Goal: Contribute content: Add original content to the website for others to see

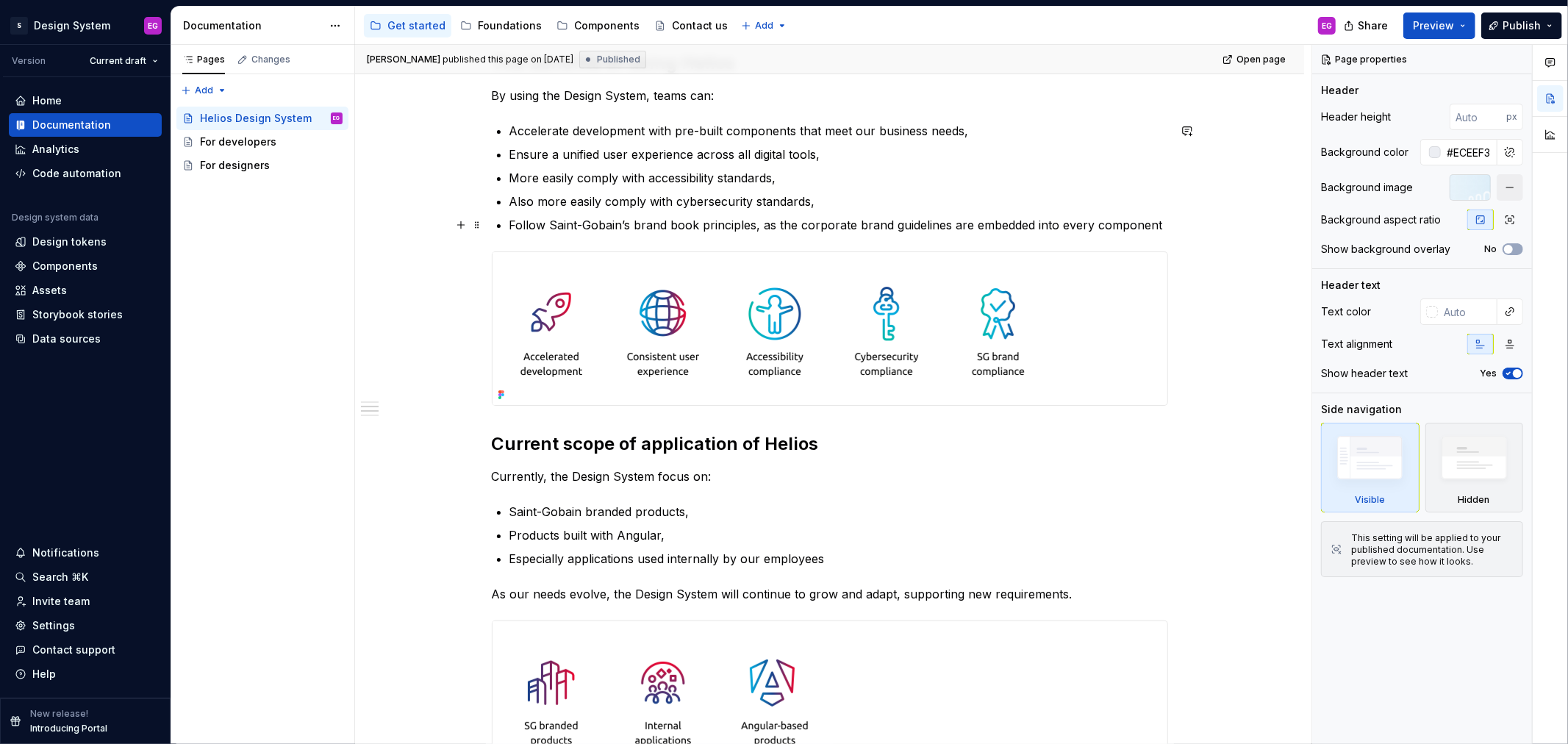
scroll to position [408, 0]
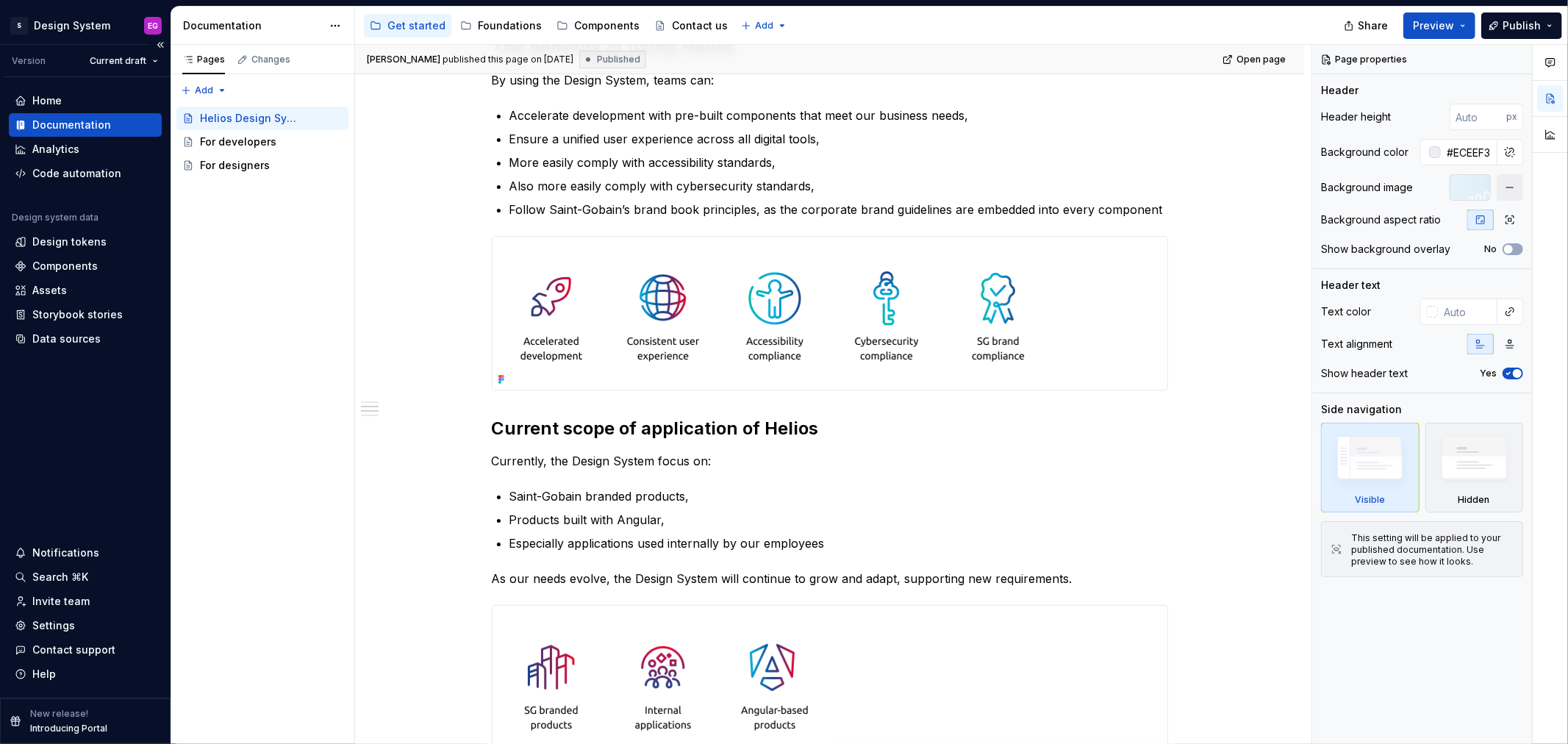
type textarea "*"
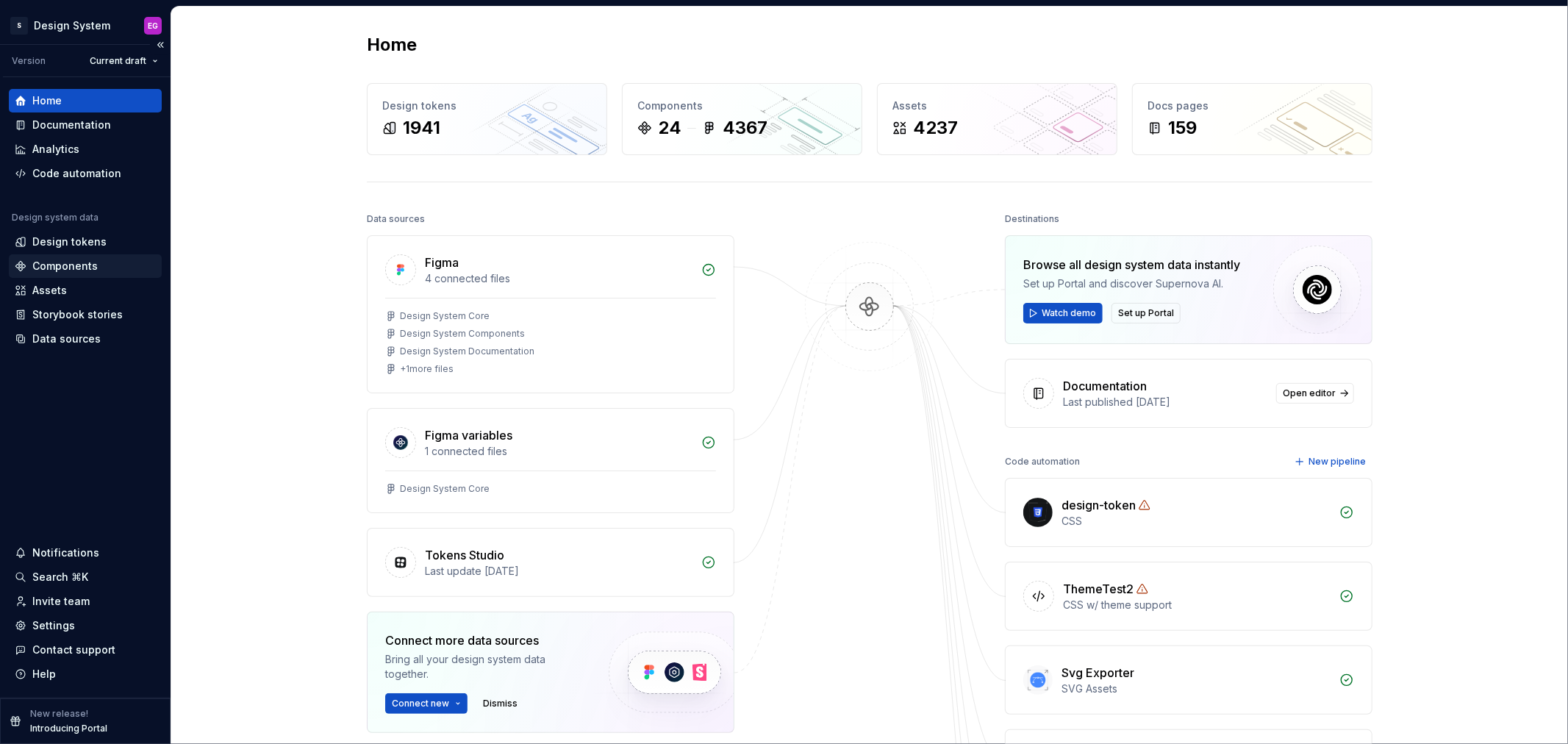
click at [68, 268] on div "Components" at bounding box center [65, 266] width 66 height 15
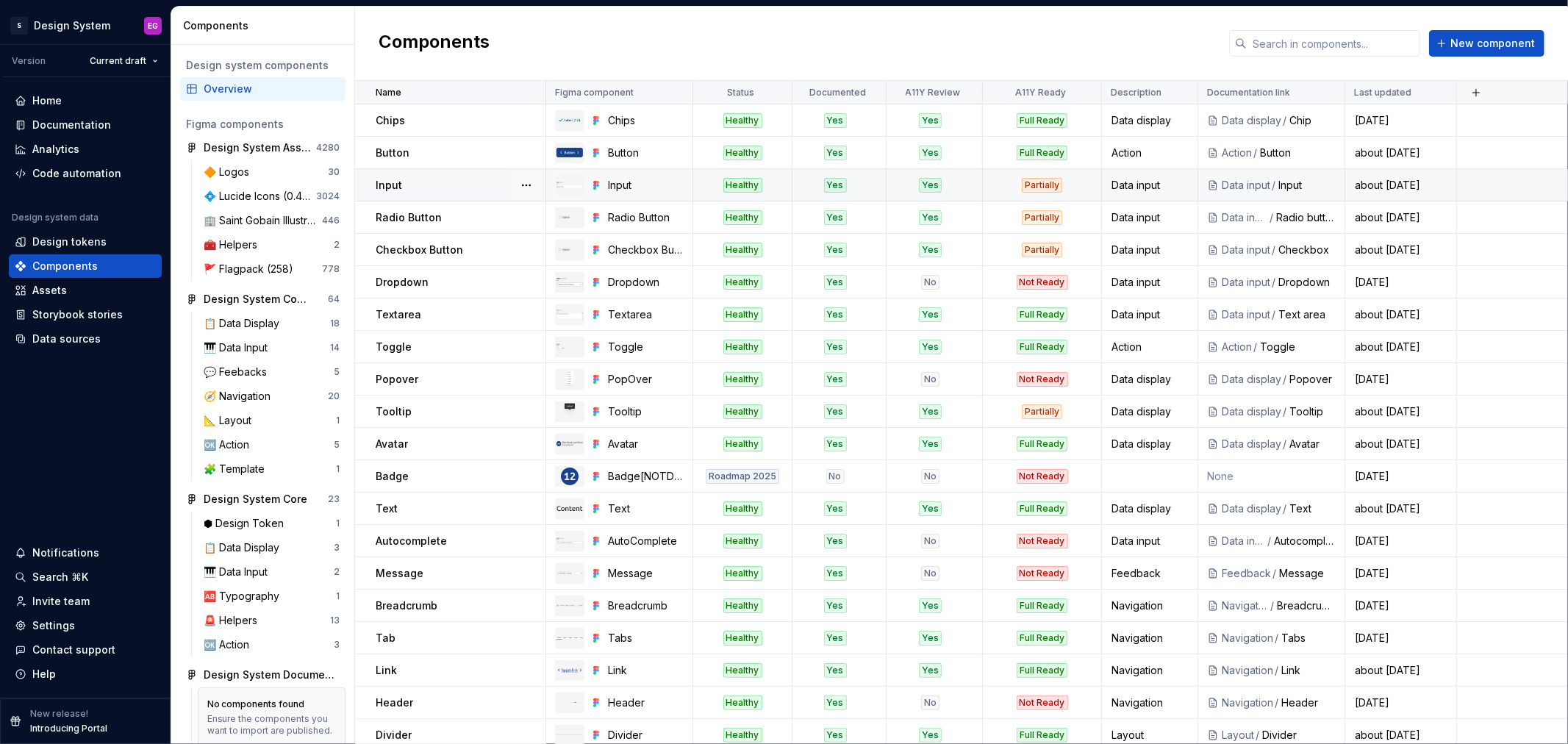
click at [1040, 181] on div "Partially" at bounding box center [1042, 185] width 40 height 15
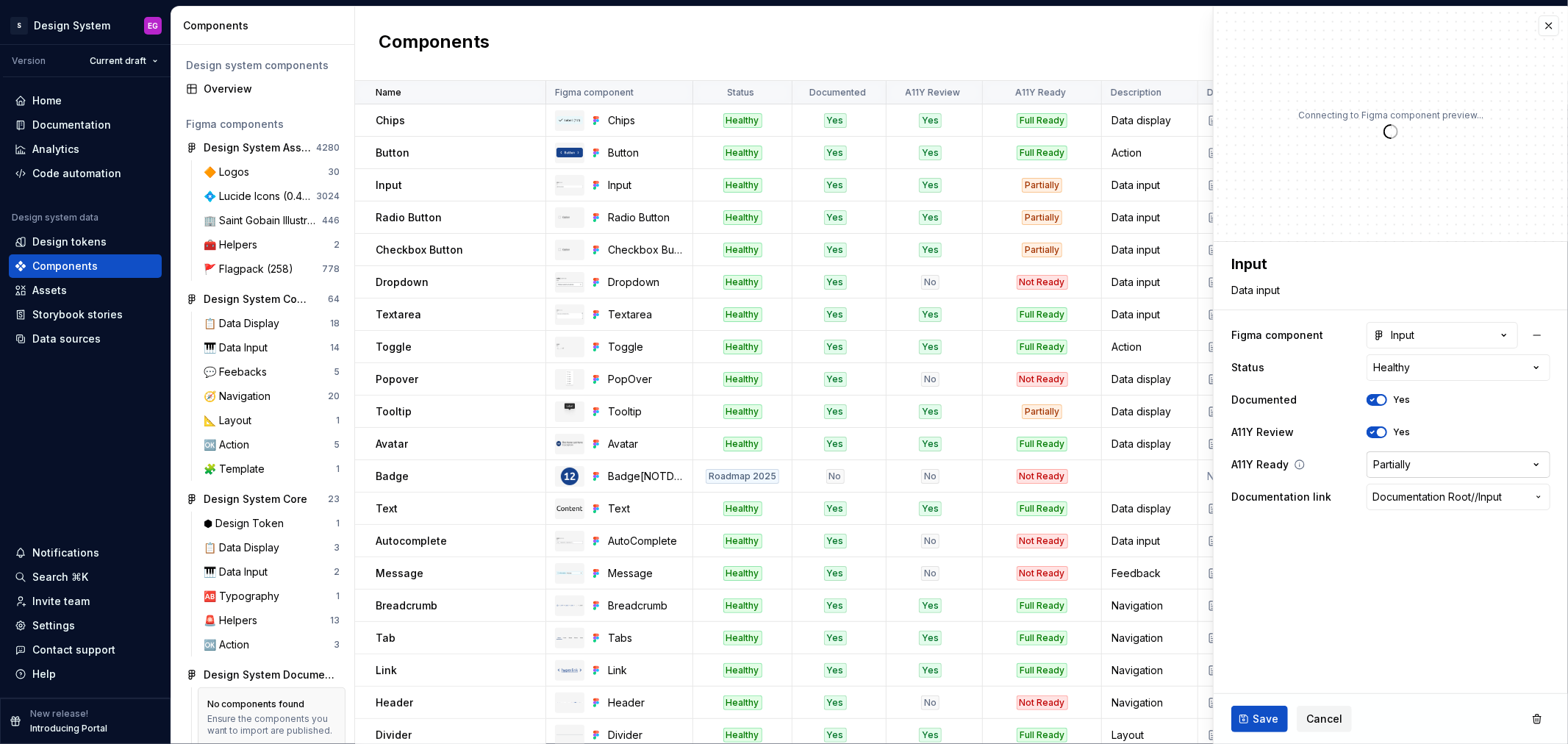
type textarea "*"
click at [1431, 457] on html "S Design System EG Version Current draft Home Documentation Analytics Code auto…" at bounding box center [784, 372] width 1568 height 744
select select "**********"
click at [1261, 711] on span "Save" at bounding box center [1265, 719] width 25 height 15
type textarea "*"
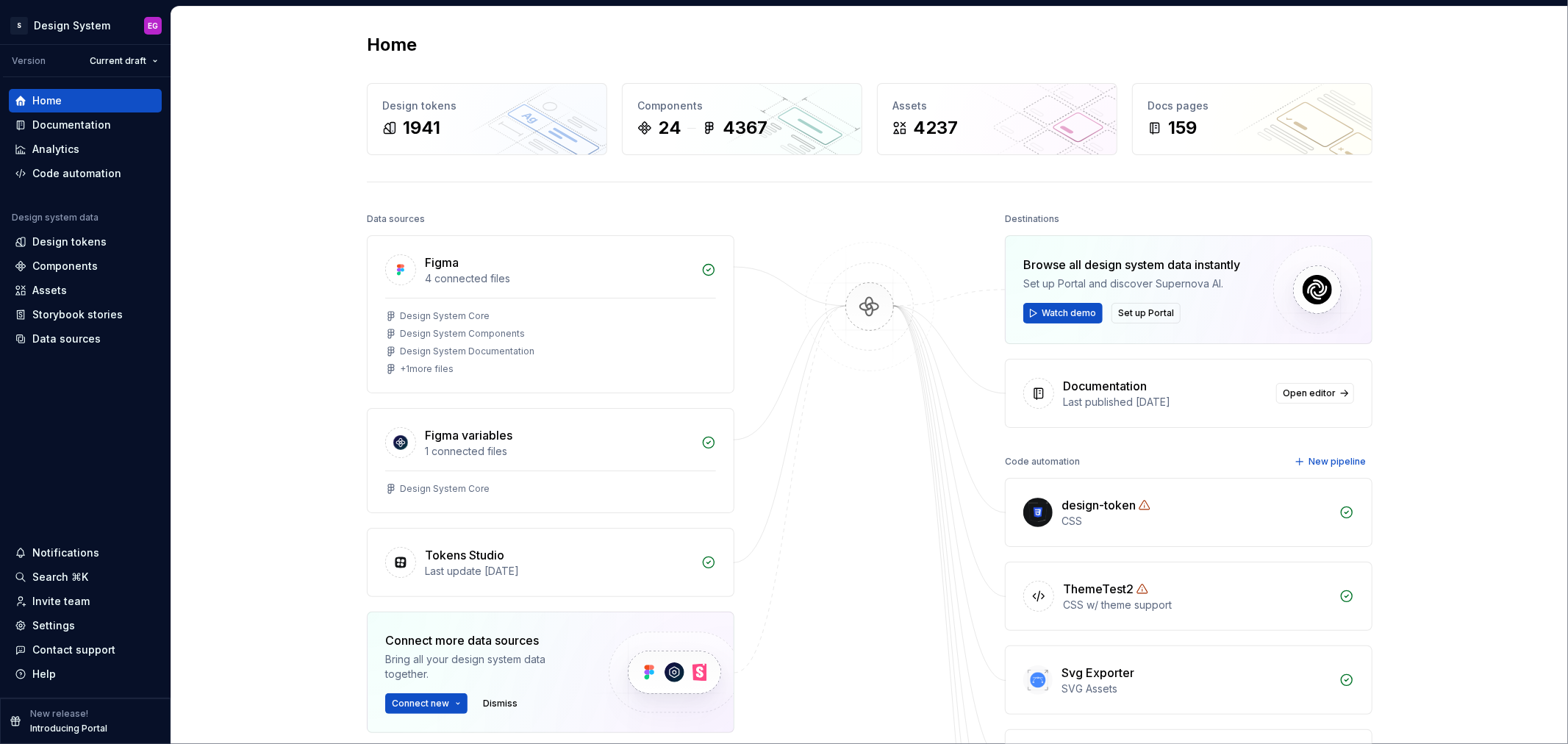
click at [247, 195] on div "Home Design tokens 1941 Components 24 4367 Assets 4237 Docs pages 159 Data sour…" at bounding box center [869, 571] width 1397 height 1129
click at [68, 126] on div "Documentation" at bounding box center [71, 125] width 79 height 15
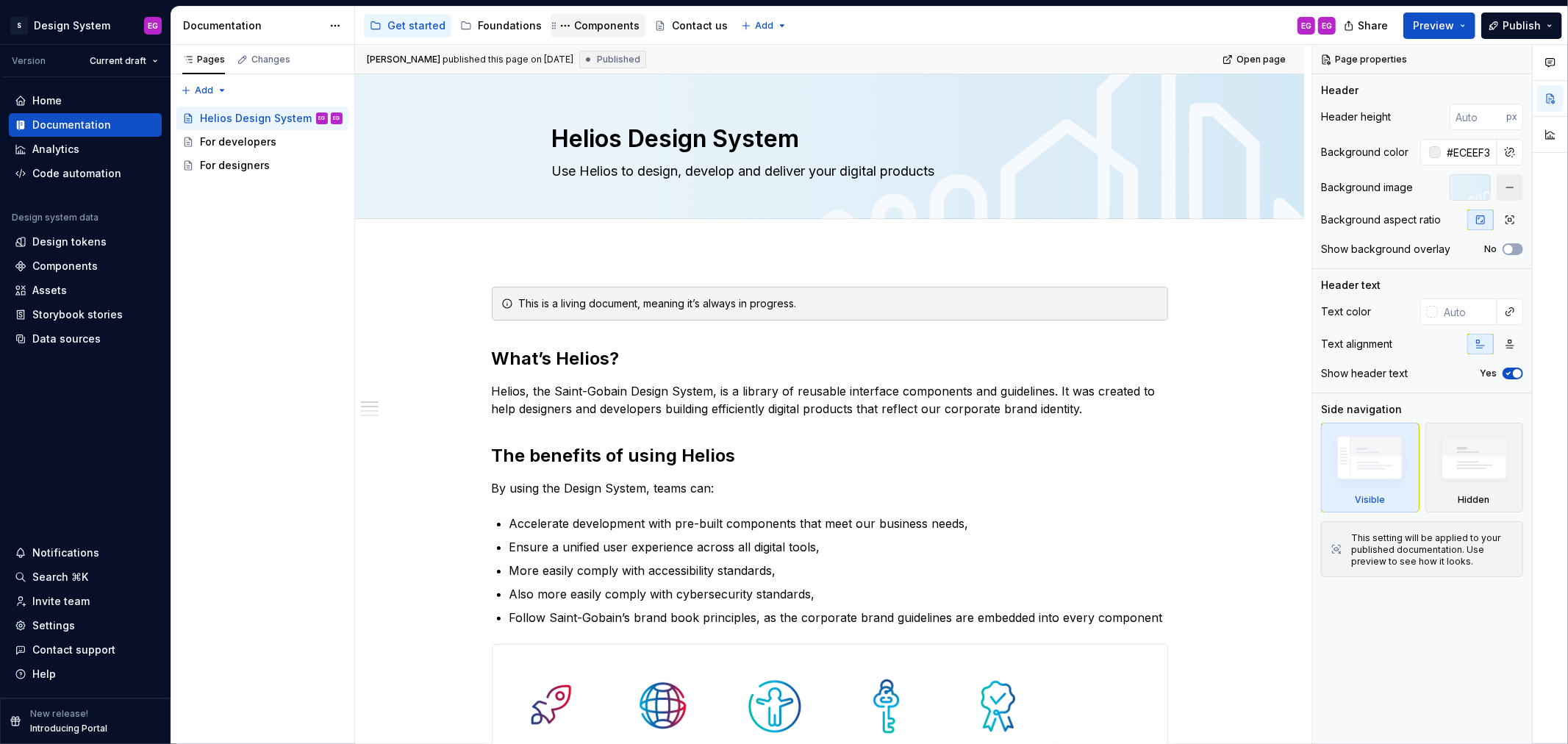
click at [593, 31] on div "Components" at bounding box center [607, 26] width 66 height 15
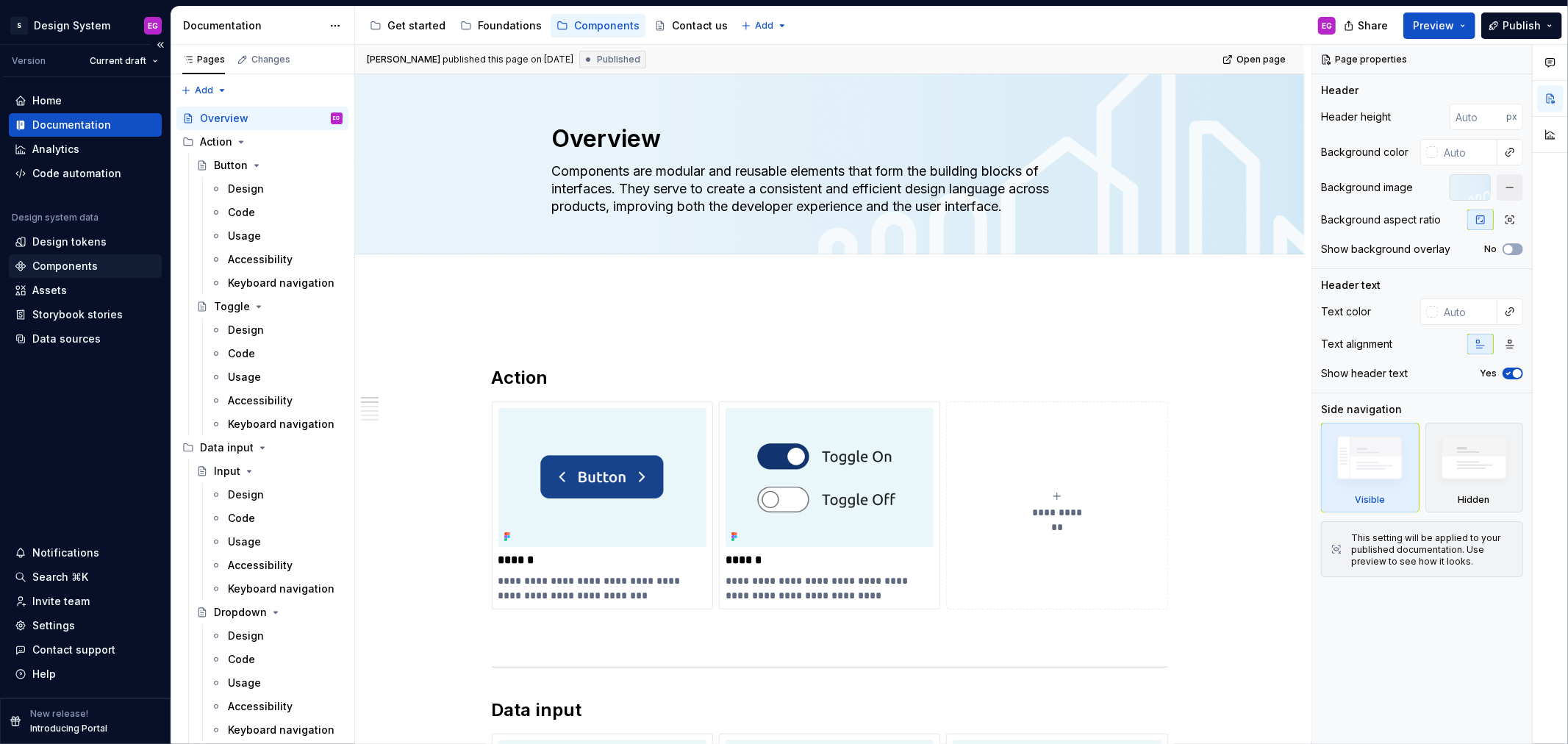
click at [59, 263] on div "Components" at bounding box center [65, 266] width 66 height 15
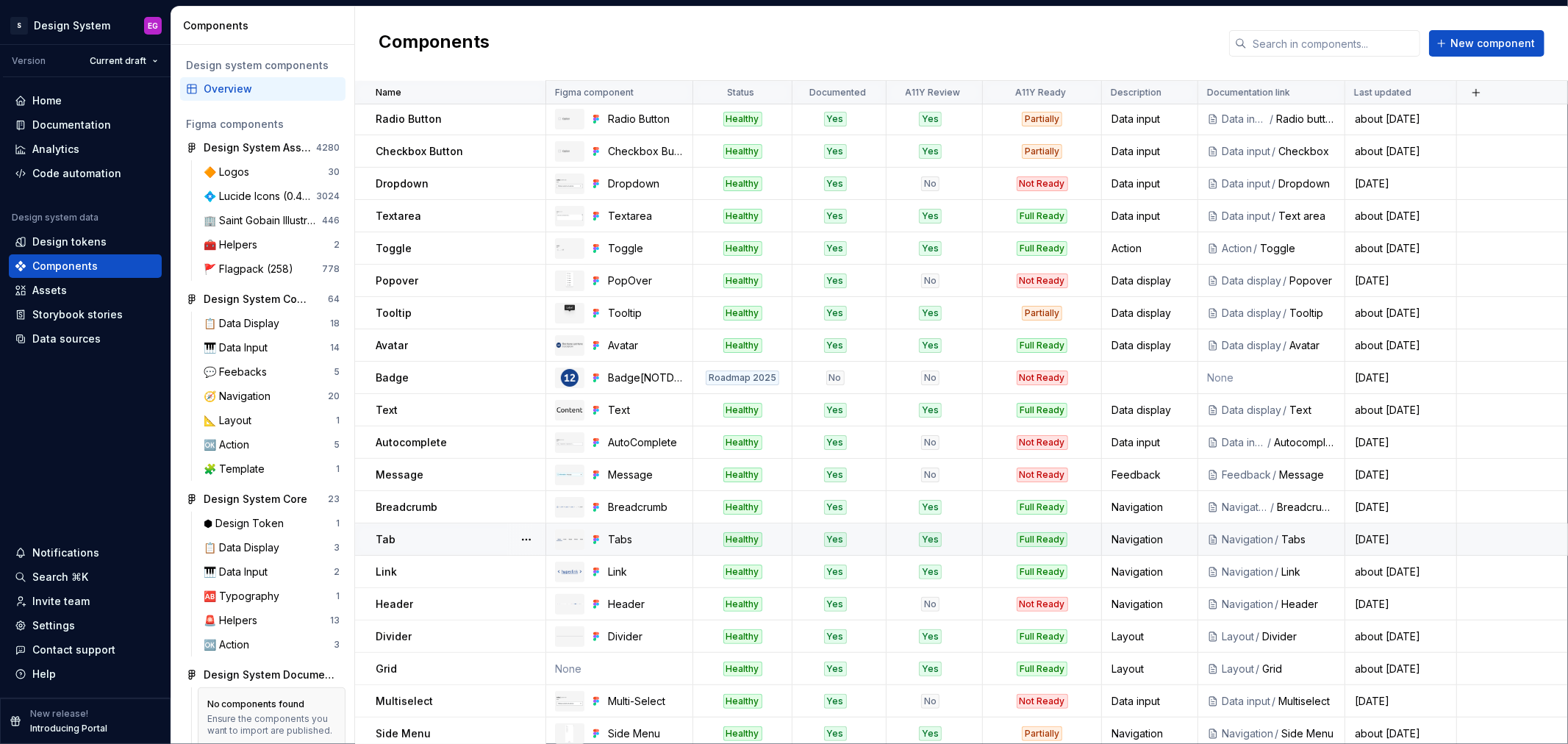
scroll to position [136, 0]
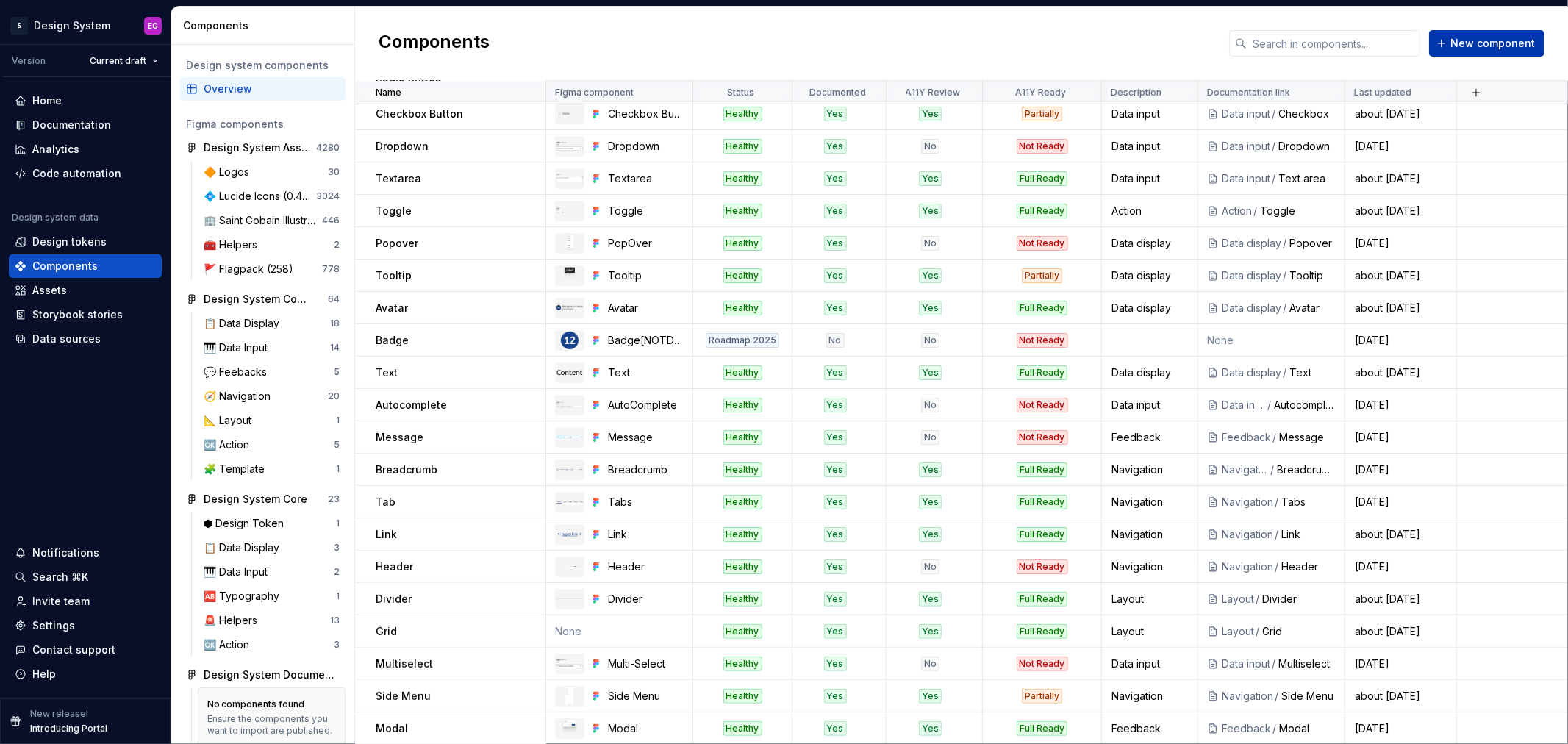
click at [1488, 36] on span "New component" at bounding box center [1493, 43] width 85 height 15
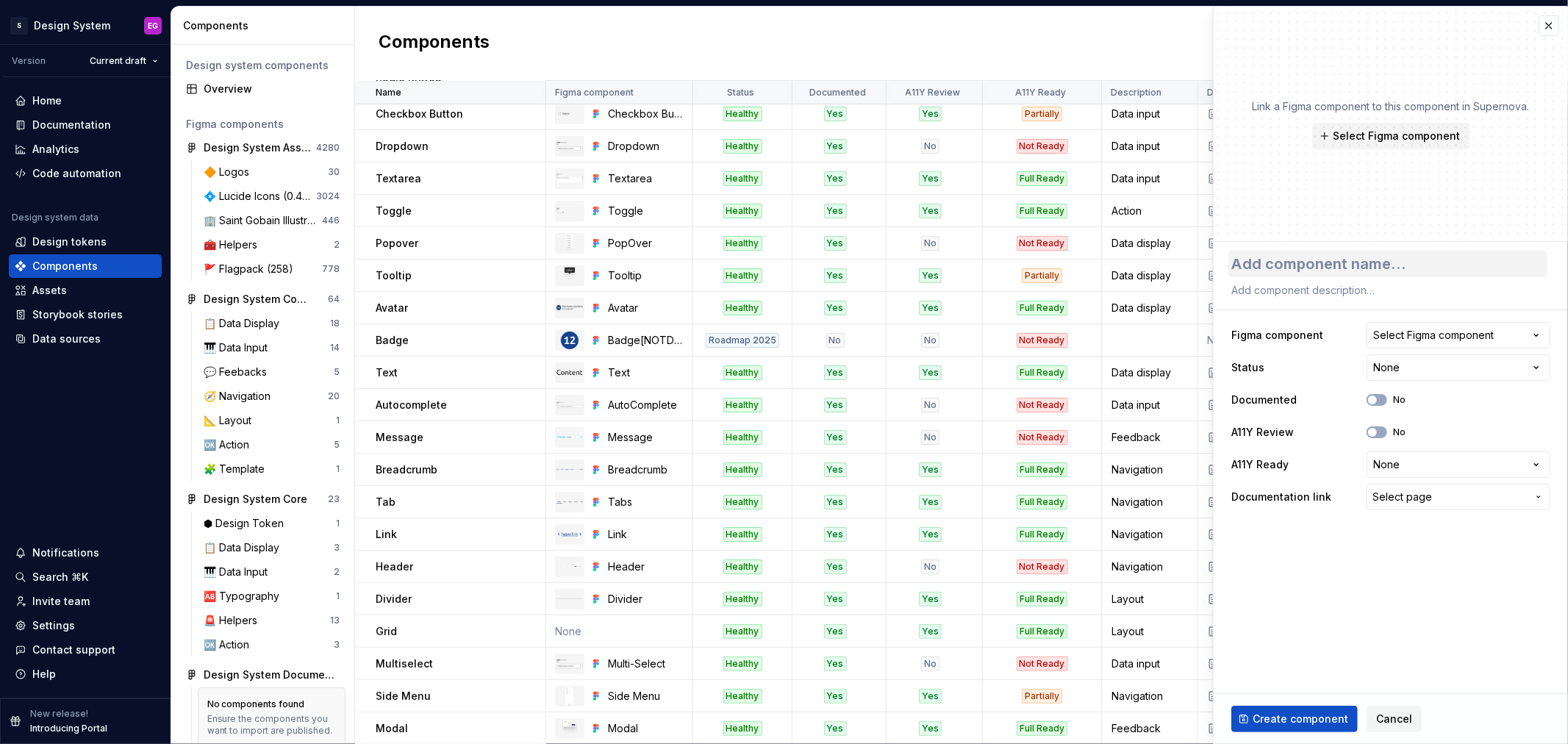
click at [1298, 258] on textarea at bounding box center [1388, 264] width 319 height 26
type textarea "*"
type textarea "D"
type textarea "*"
type textarea "Dr"
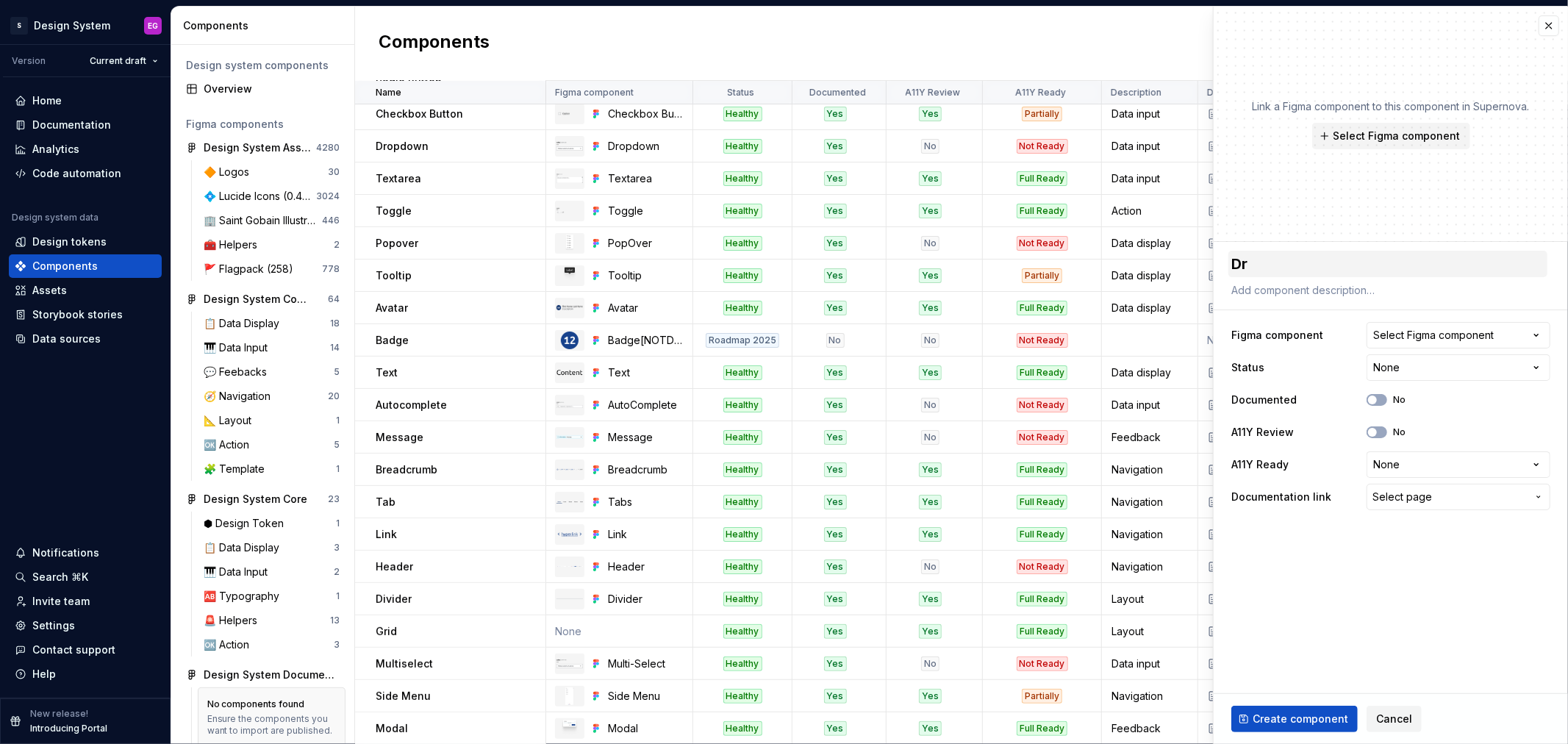
type textarea "*"
type textarea "Dra"
type textarea "*"
type textarea "Draw"
type textarea "*"
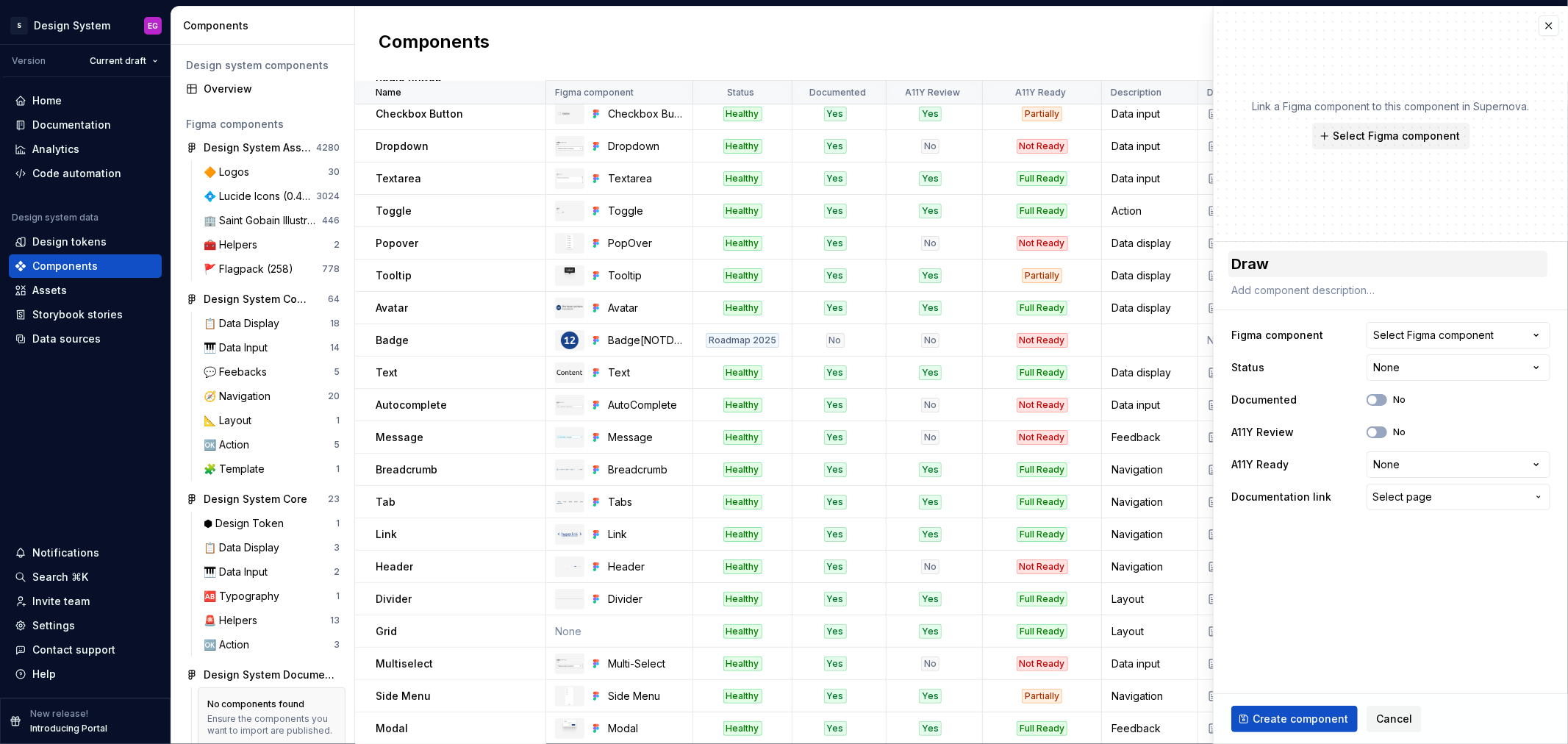
type textarea "Drawe"
type textarea "*"
type textarea "Drawer"
click at [1389, 334] on div "Select Figma component" at bounding box center [1434, 335] width 120 height 15
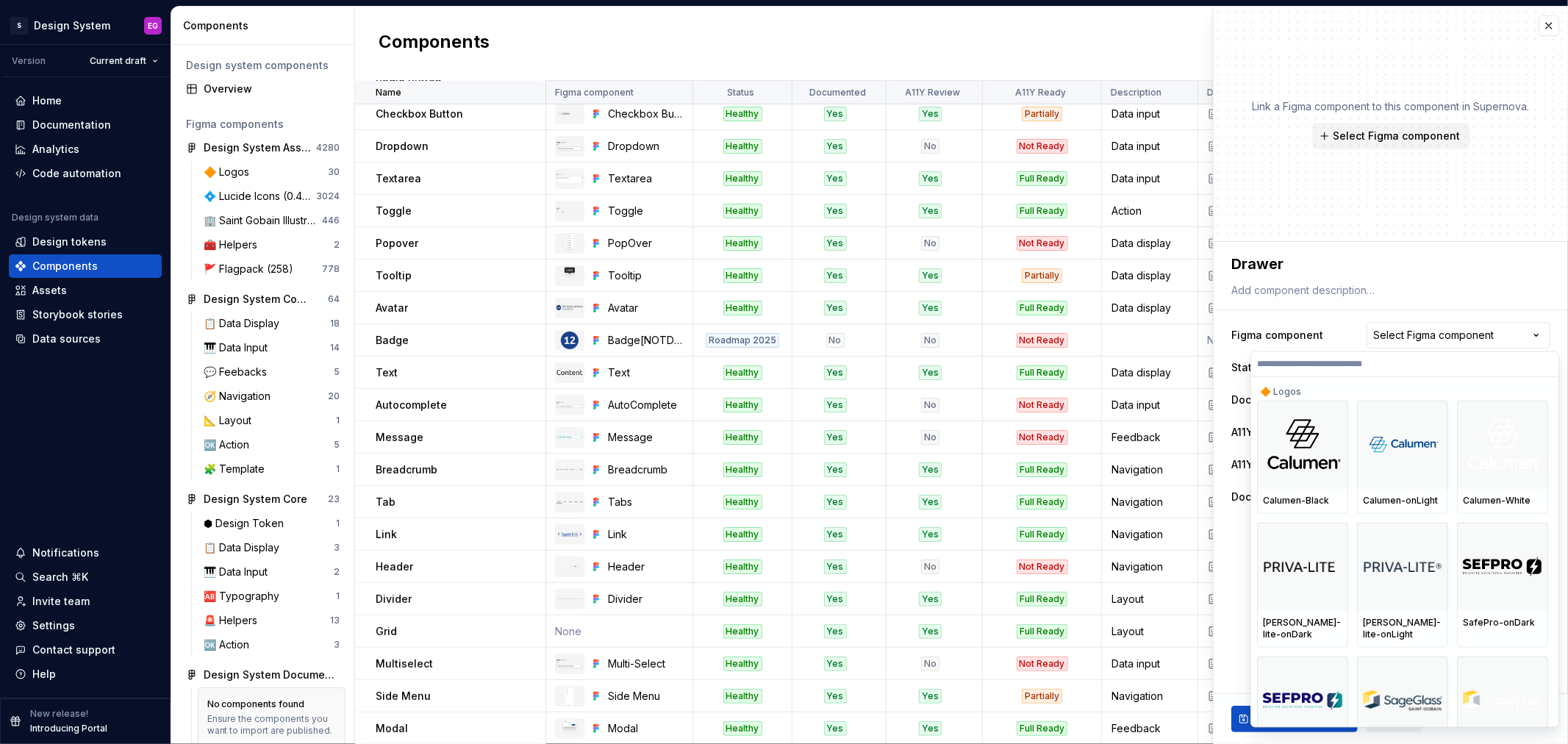
type textarea "*"
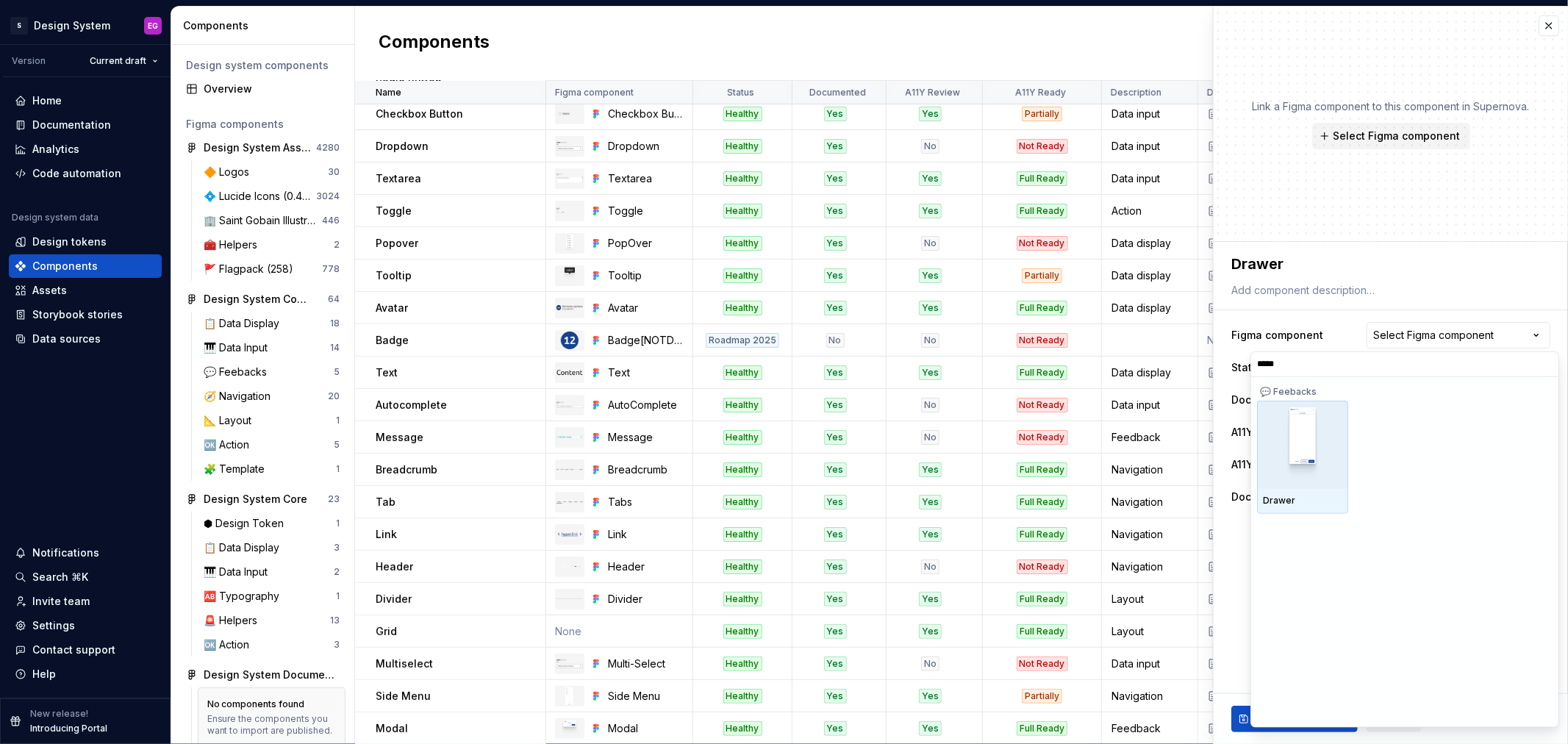
type input "******"
click at [1312, 434] on img at bounding box center [1303, 443] width 38 height 76
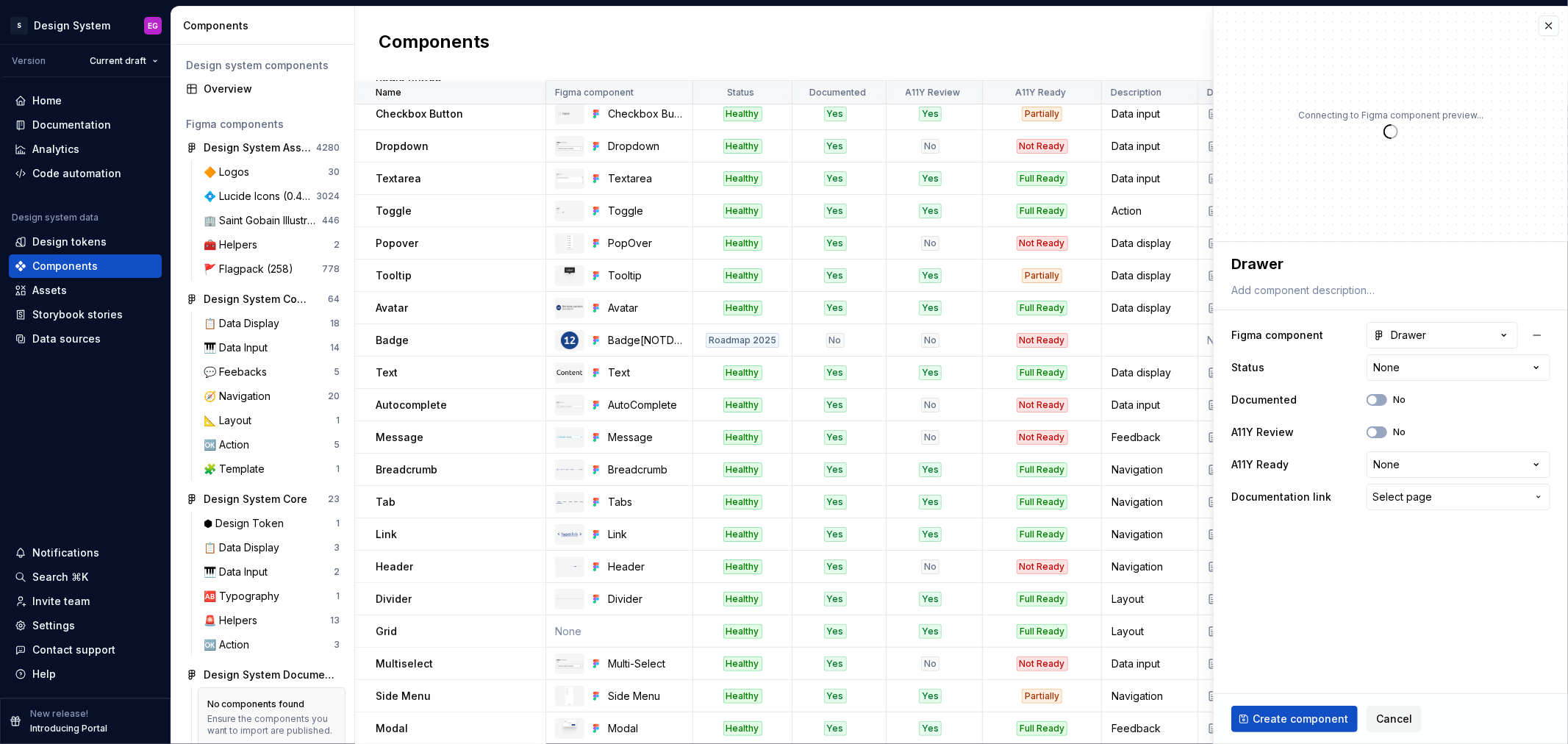
type textarea "*"
click at [1422, 366] on html "S Design System EG Version Current draft Home Documentation Analytics Code auto…" at bounding box center [784, 372] width 1568 height 744
select select "**********"
click at [1374, 430] on span "button" at bounding box center [1372, 431] width 8 height 8
type textarea "*"
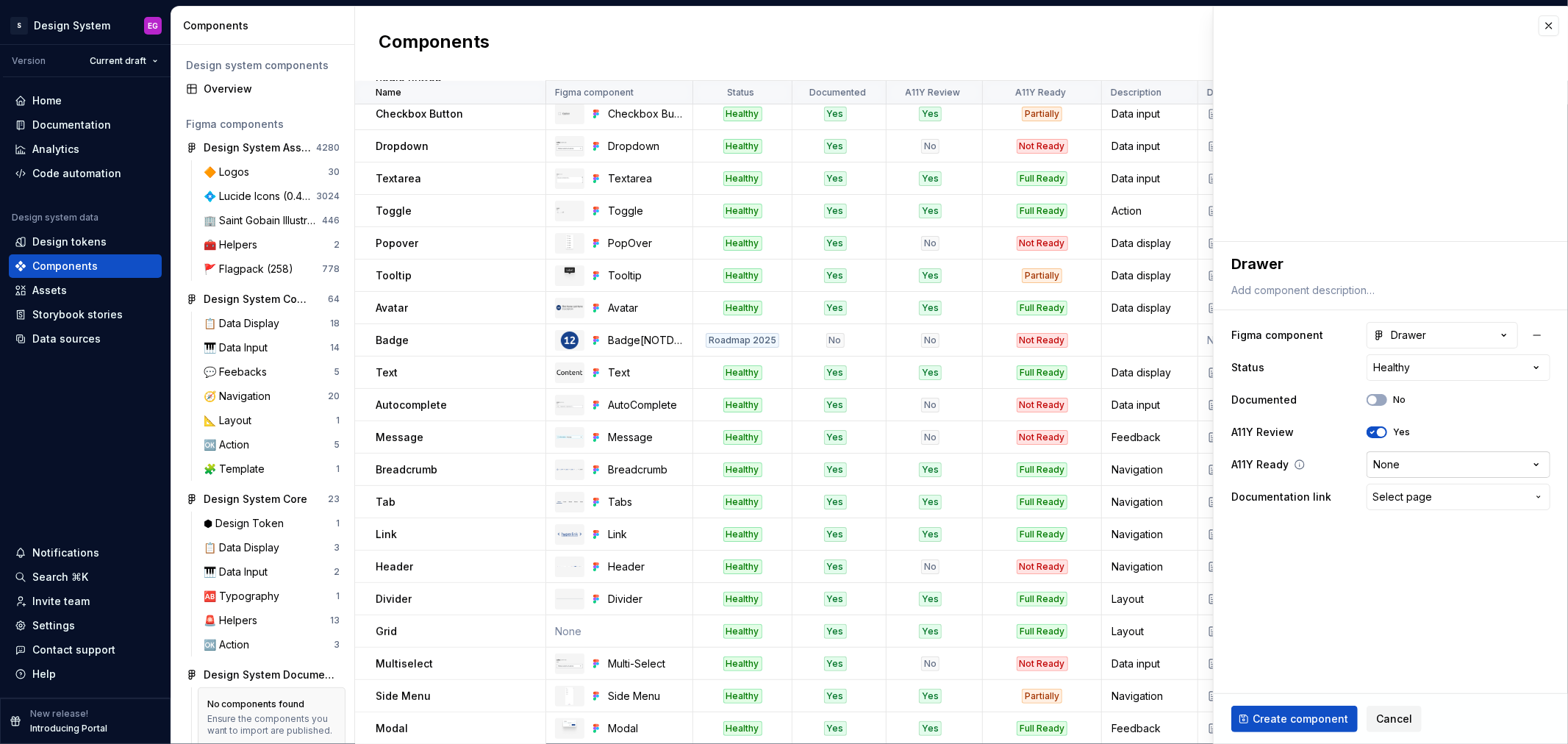
click at [1417, 460] on html "S Design System EG Version Current draft Home Documentation Analytics Code auto…" at bounding box center [784, 372] width 1568 height 744
select select "**********"
type textarea "*"
click at [1411, 492] on span "Select page" at bounding box center [1402, 497] width 59 height 15
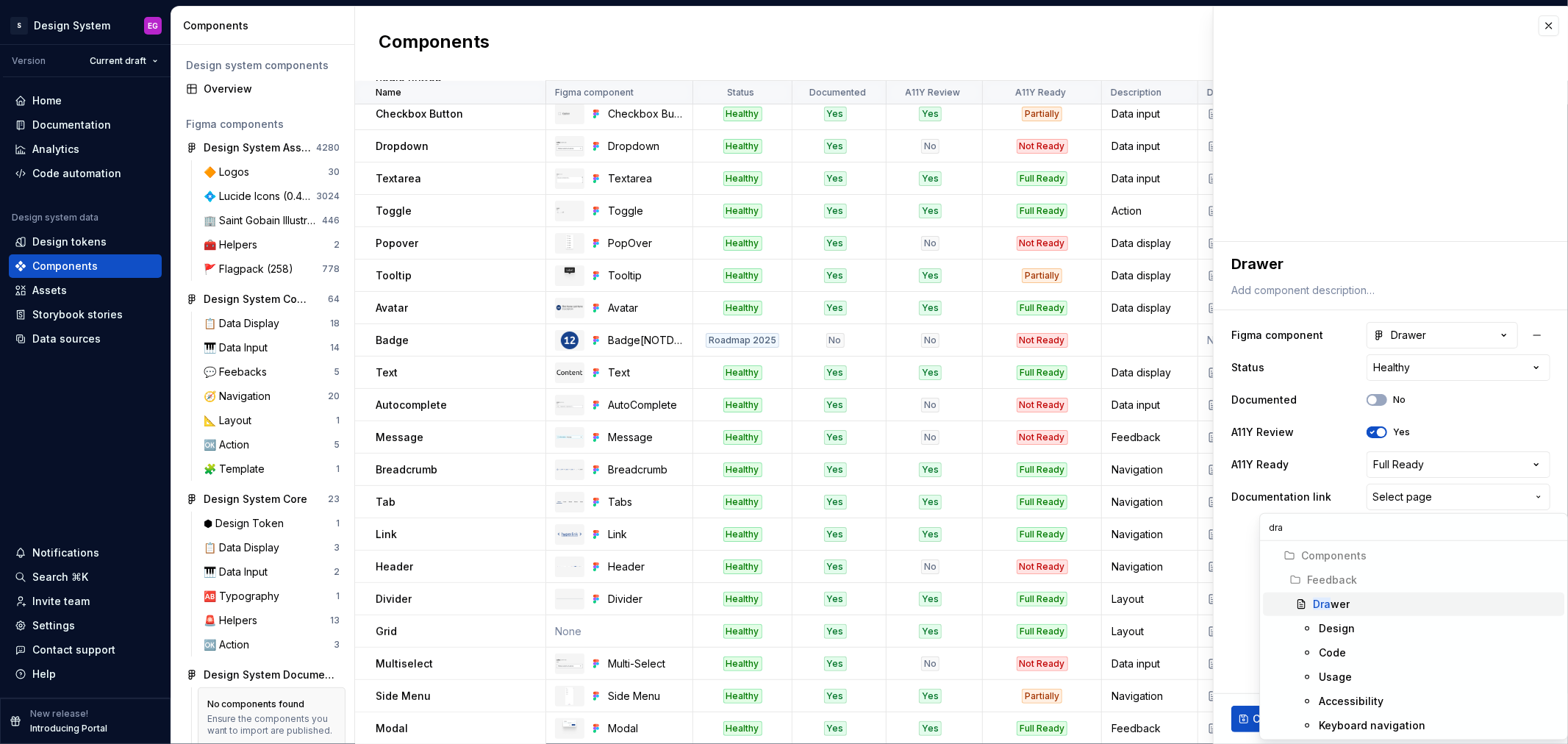
type input "dra"
click at [1333, 606] on div "Dra wer" at bounding box center [1330, 604] width 37 height 15
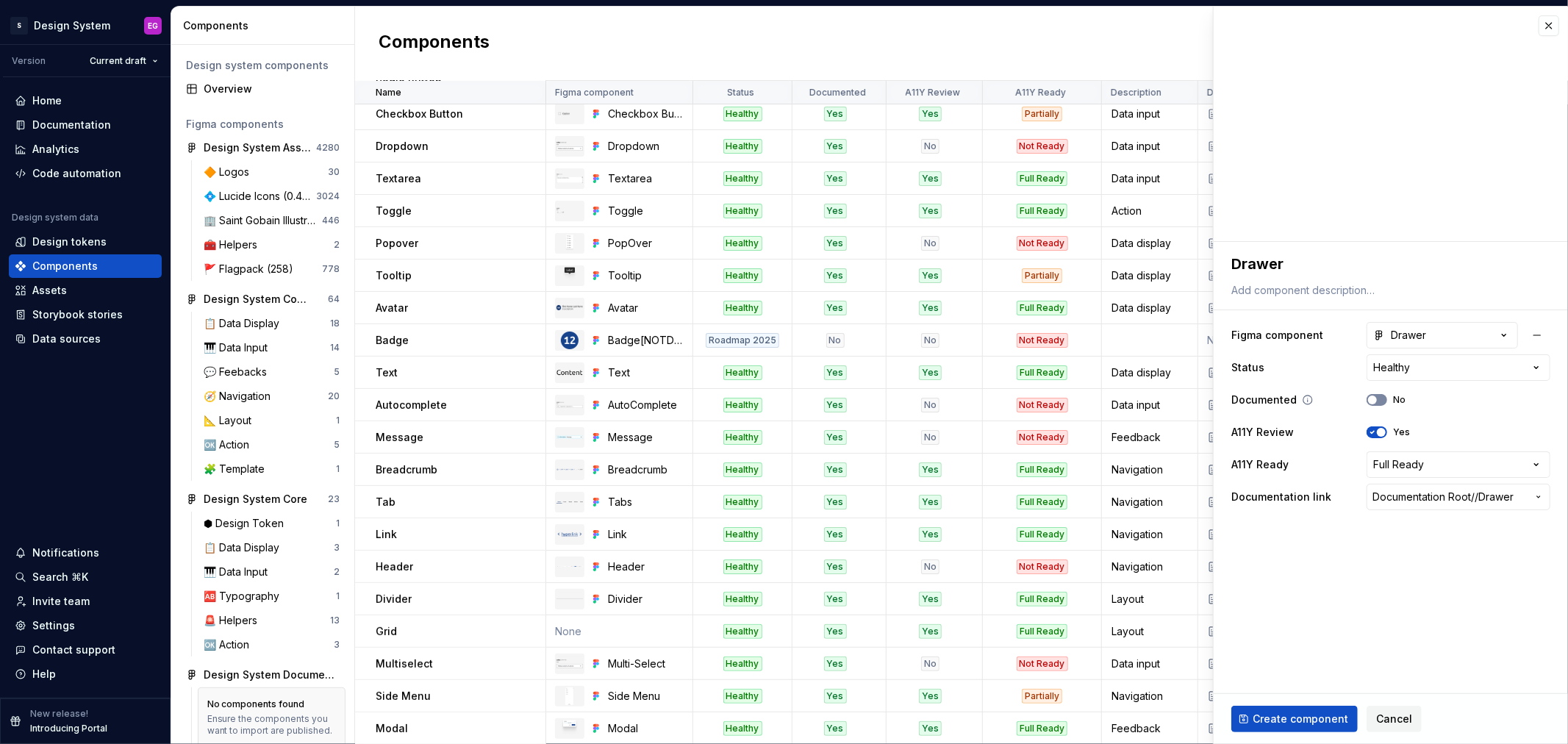
click at [1379, 399] on button "No" at bounding box center [1376, 399] width 21 height 12
click at [1287, 302] on div "**********" at bounding box center [1390, 381] width 354 height 280
click at [1286, 292] on textarea at bounding box center [1388, 290] width 319 height 21
type textarea "*"
type textarea "F"
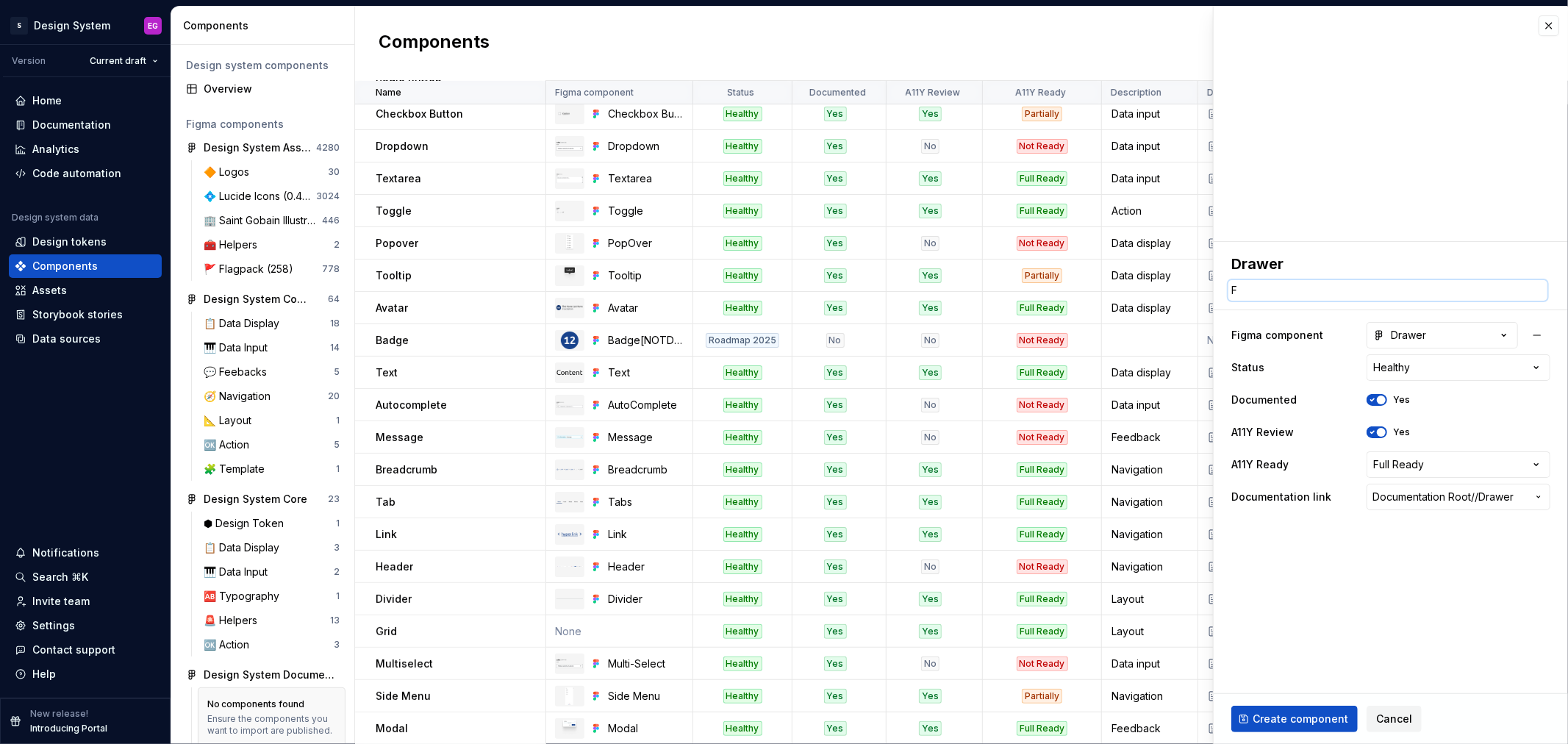
type textarea "*"
type textarea "Fe"
type textarea "*"
type textarea "Fee"
type textarea "*"
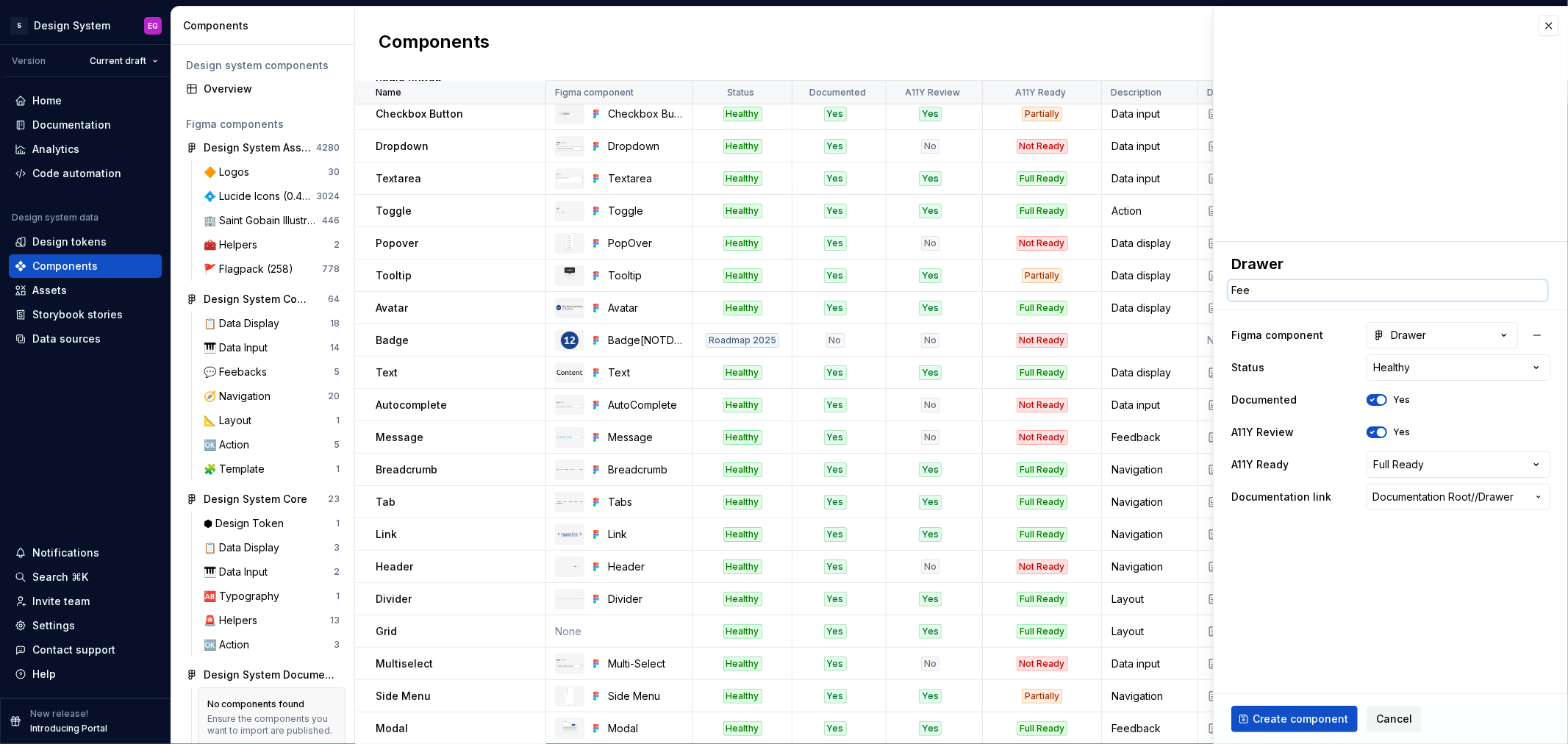
type textarea "Feed"
type textarea "*"
type textarea "Feedb"
type textarea "*"
type textarea "Feedba"
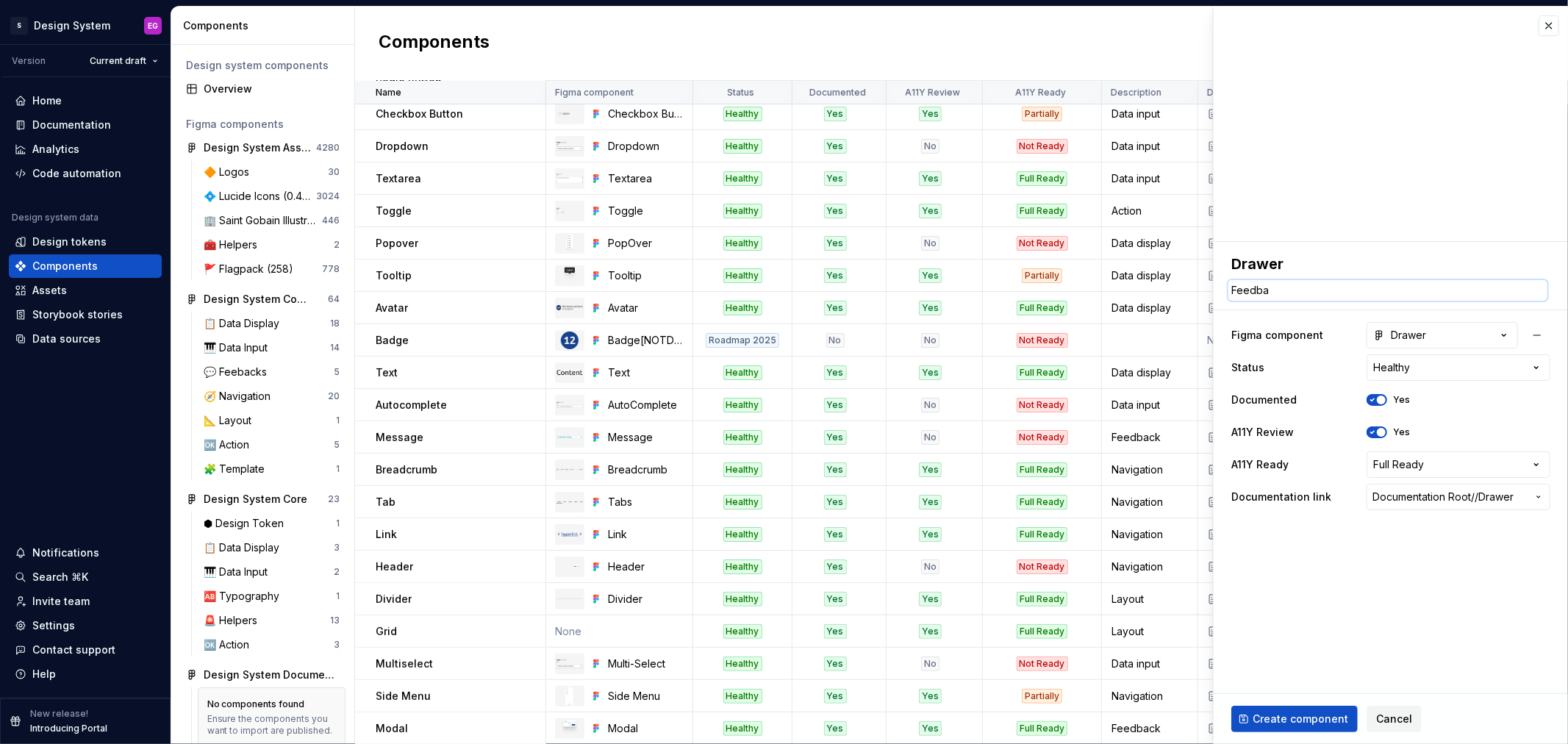
type textarea "*"
type textarea "Feedbac"
type textarea "*"
type textarea "Feedback"
click at [1289, 717] on span "Create component" at bounding box center [1300, 719] width 96 height 15
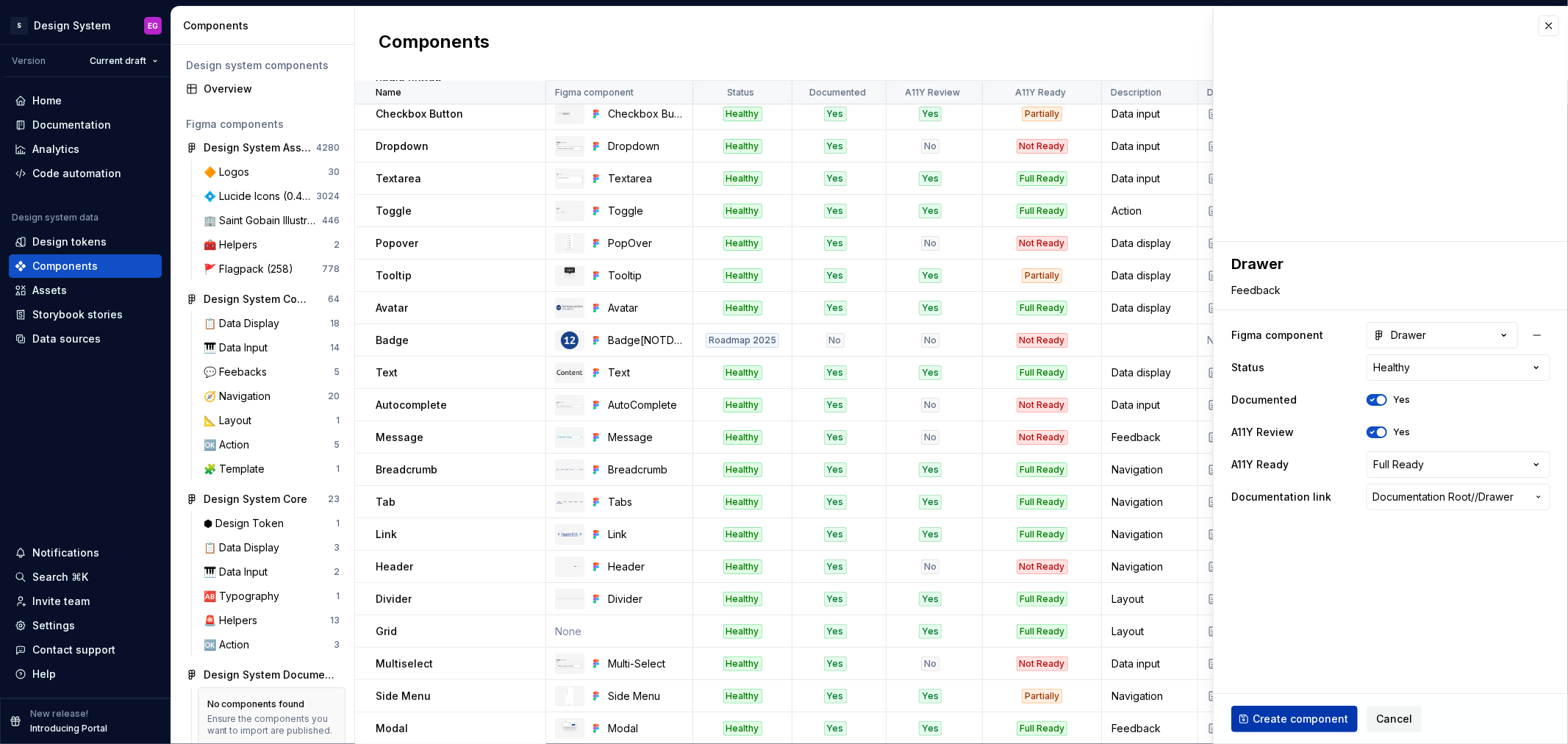
type textarea "*"
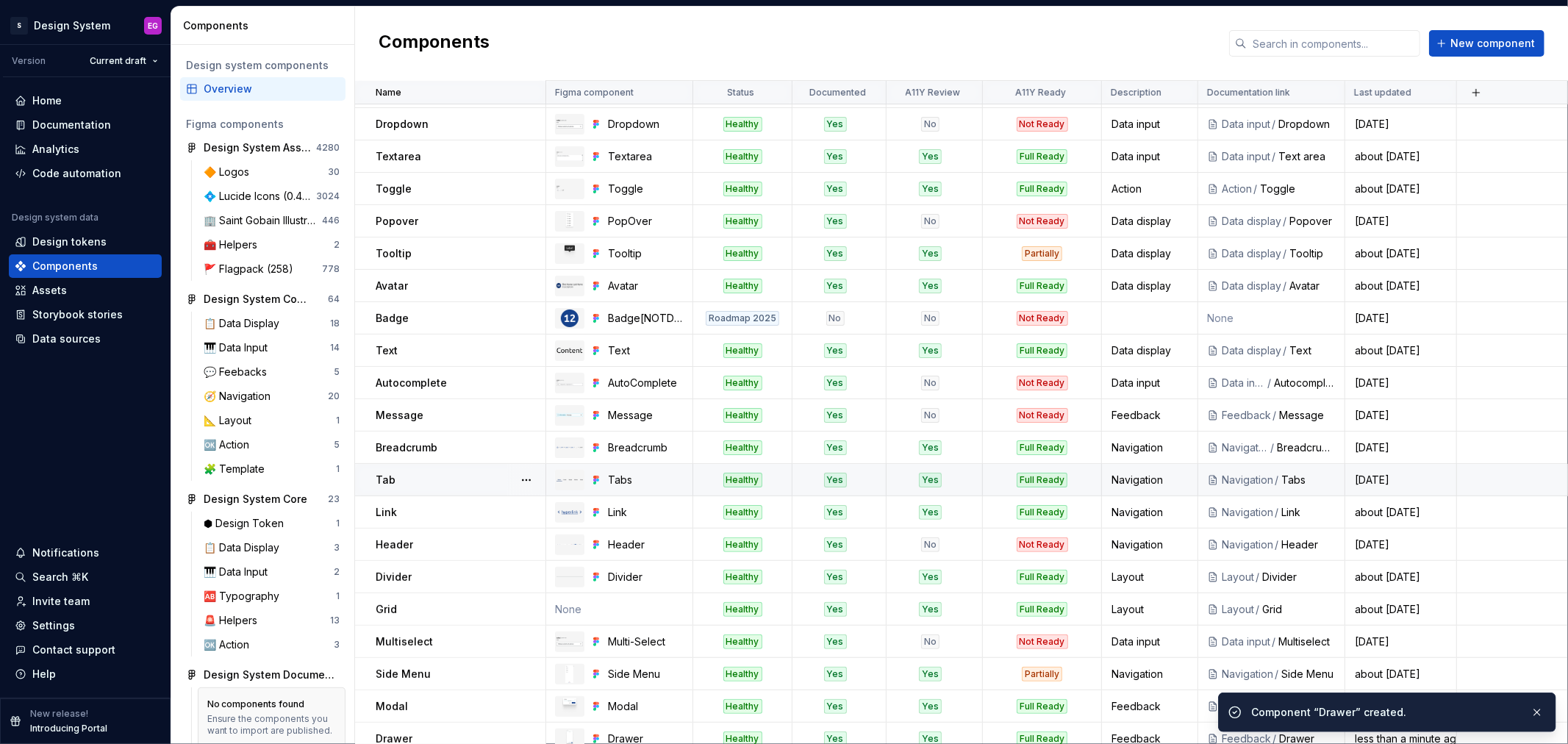
scroll to position [169, 0]
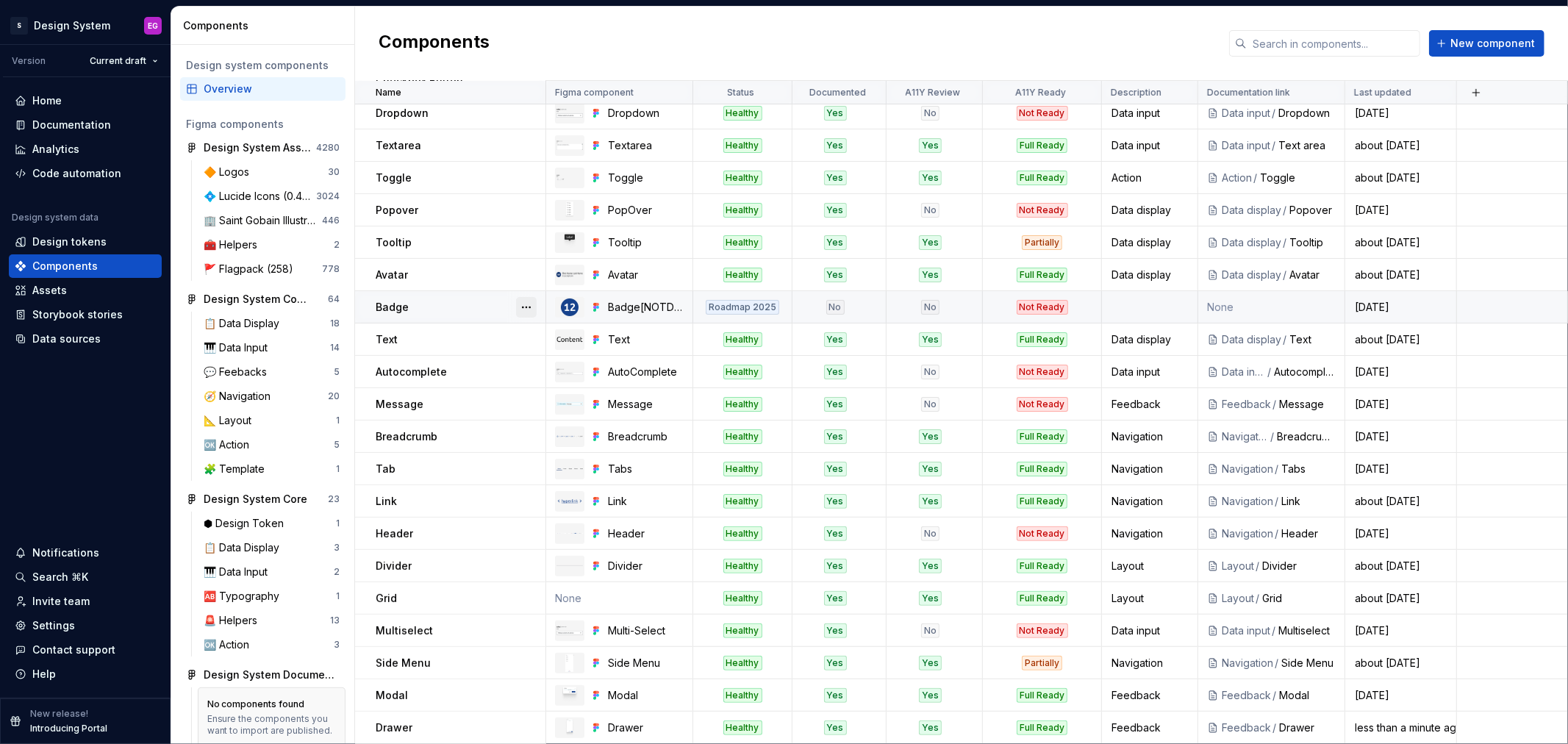
click at [530, 305] on button "button" at bounding box center [526, 307] width 21 height 21
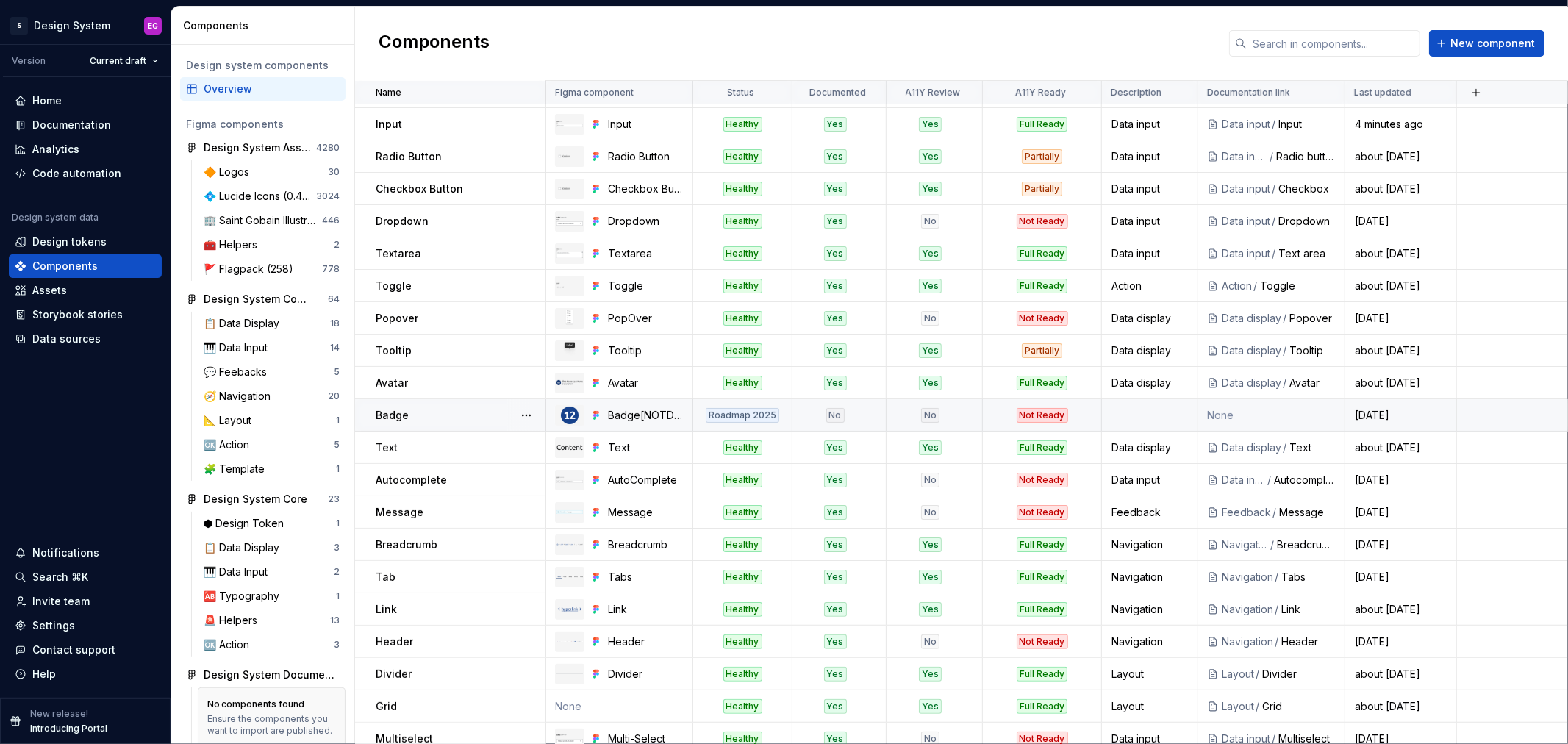
scroll to position [0, 0]
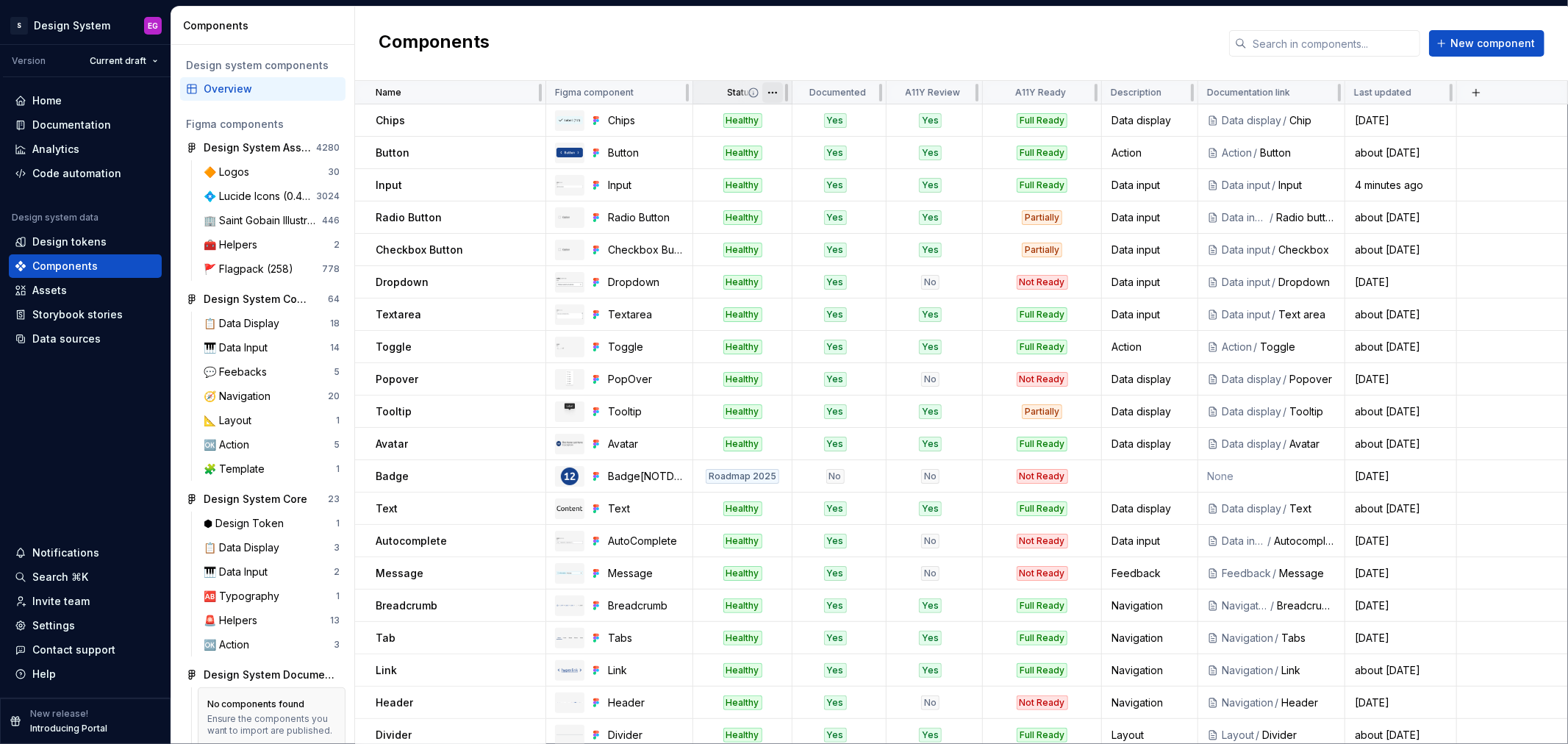
click at [775, 93] on html "S Design System EG Version Current draft Home Documentation Analytics Code auto…" at bounding box center [784, 372] width 1568 height 744
click at [787, 117] on div "Edit property" at bounding box center [828, 120] width 125 height 23
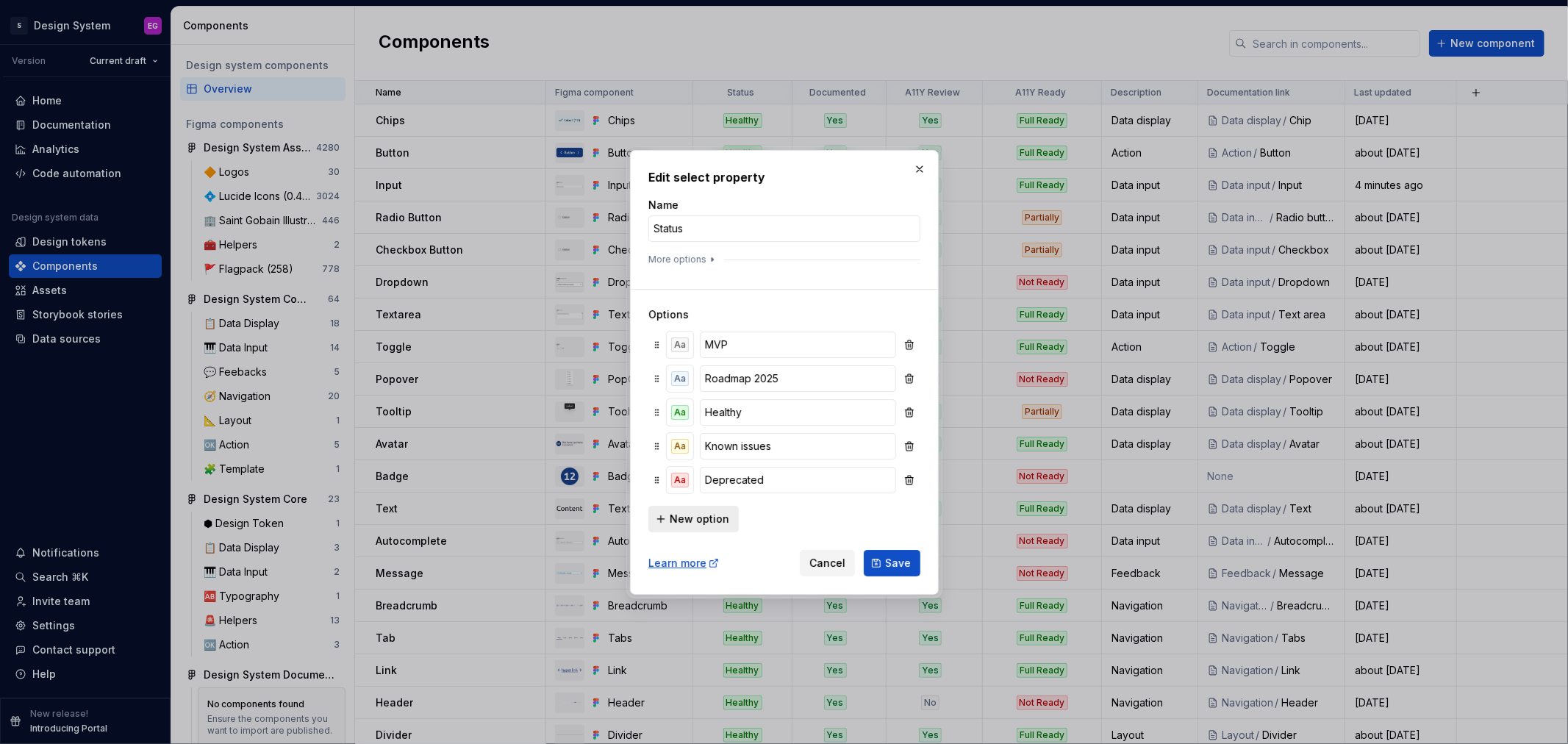
click at [707, 523] on span "New option" at bounding box center [699, 519] width 59 height 15
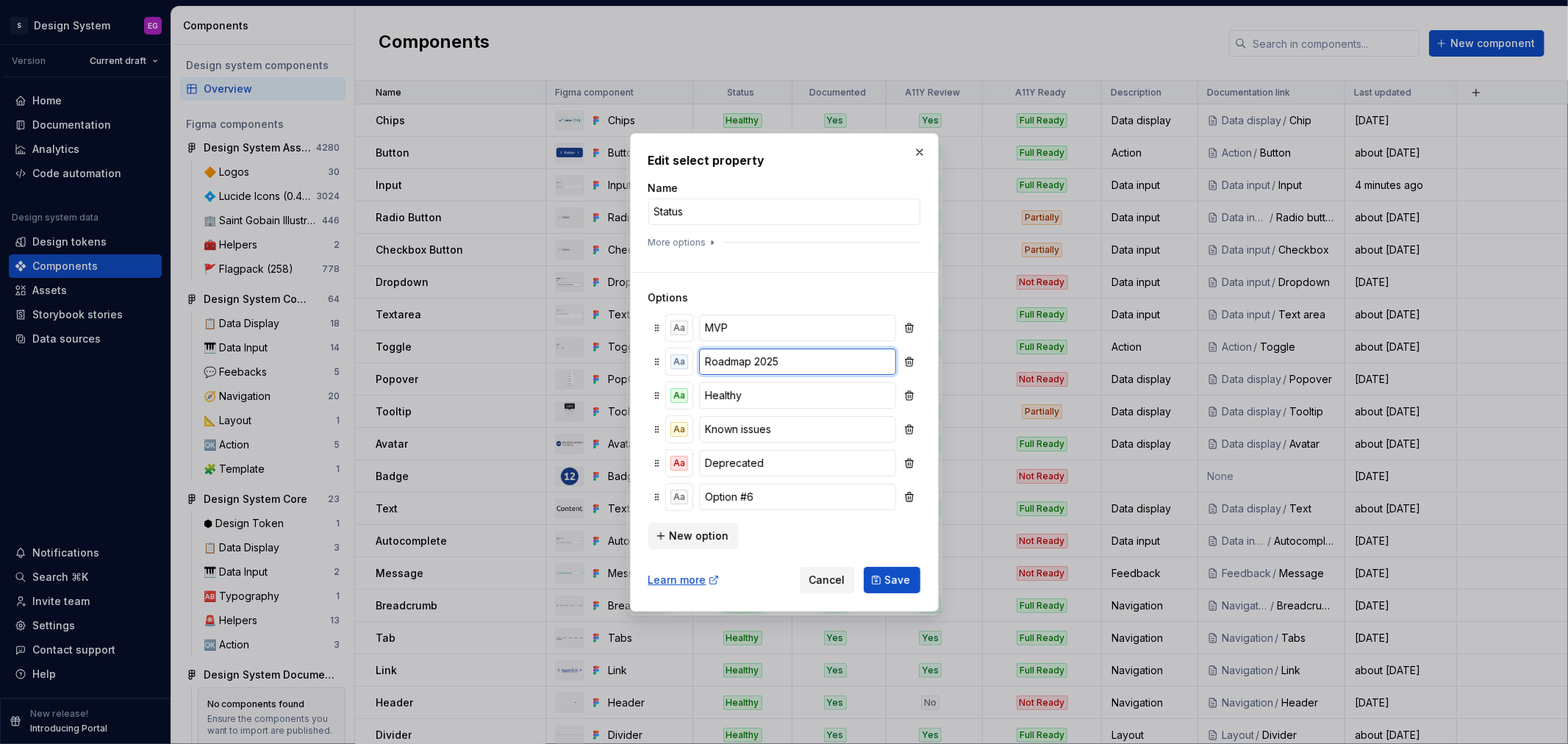
click at [748, 360] on input "Roadmap 2025" at bounding box center [797, 362] width 196 height 26
click at [809, 492] on input "Option #6" at bounding box center [797, 497] width 196 height 26
paste input "Roadmap 2025"
type input "Roadmap 2026"
click at [681, 495] on div "Aa" at bounding box center [679, 497] width 18 height 15
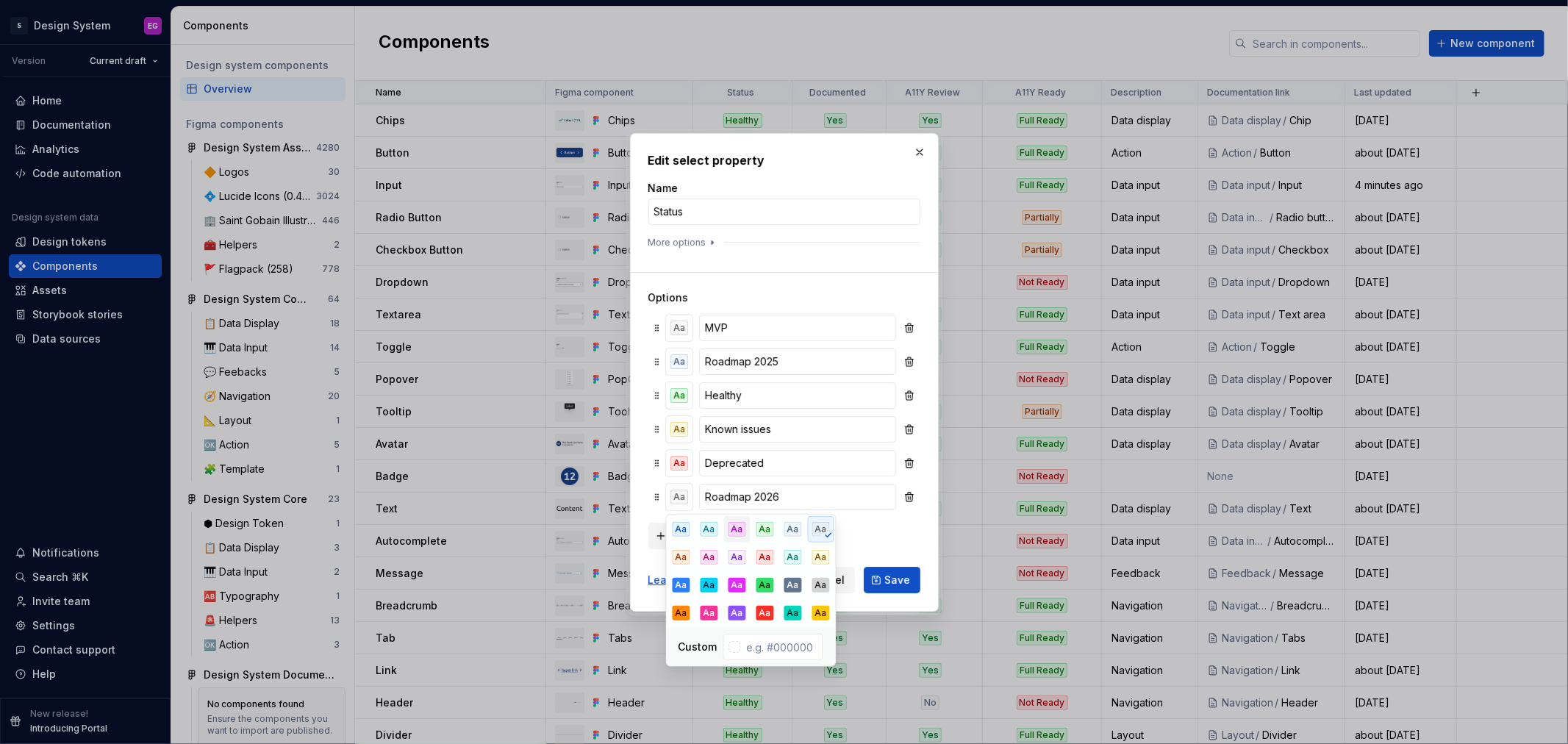
click at [735, 526] on div "Aa" at bounding box center [737, 529] width 18 height 15
click at [893, 576] on span "Save" at bounding box center [897, 580] width 25 height 15
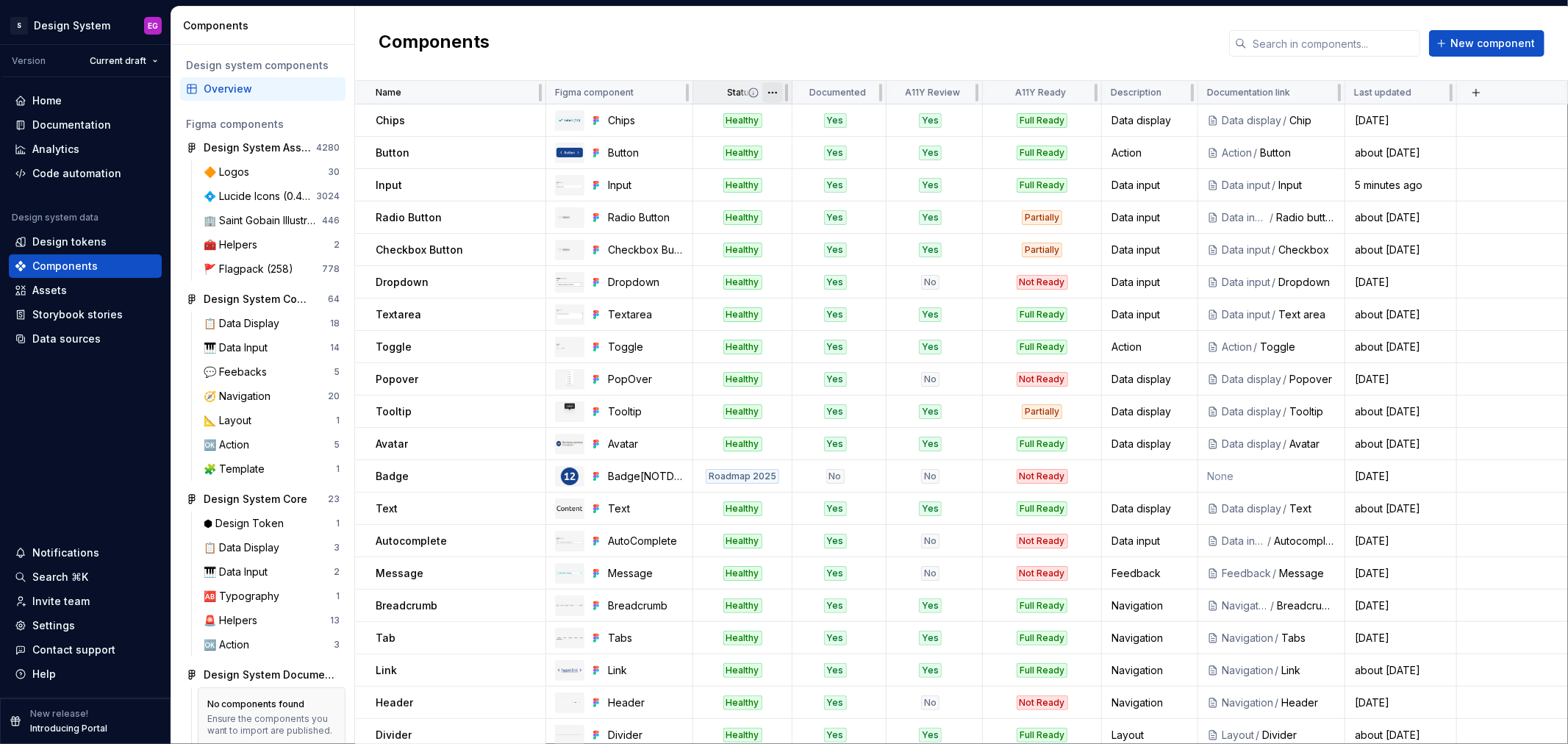
click at [775, 92] on html "S Design System EG Version Current draft Home Documentation Analytics Code auto…" at bounding box center [784, 372] width 1568 height 744
click at [803, 118] on span "Edit property" at bounding box center [837, 120] width 96 height 15
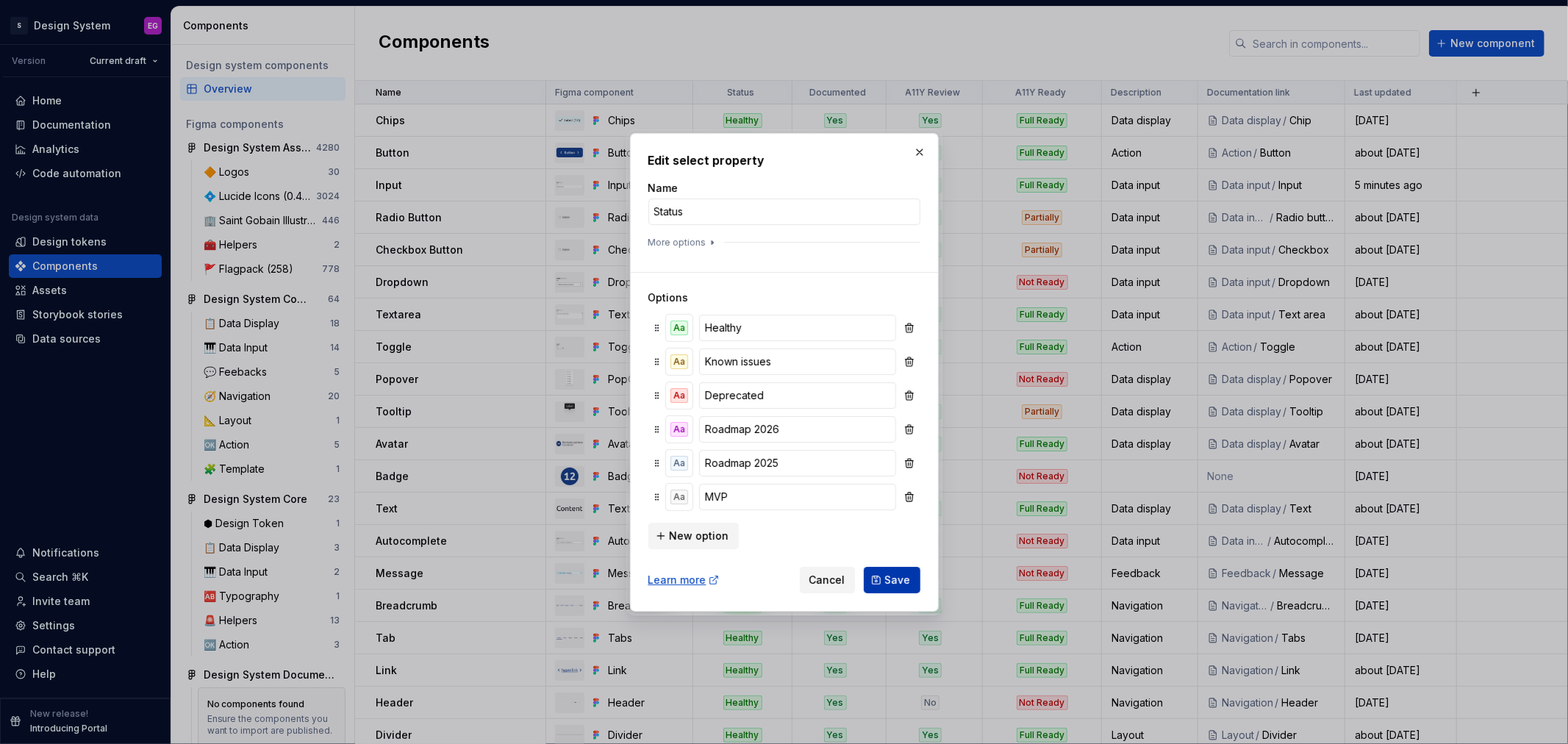
click at [890, 582] on span "Save" at bounding box center [897, 580] width 25 height 15
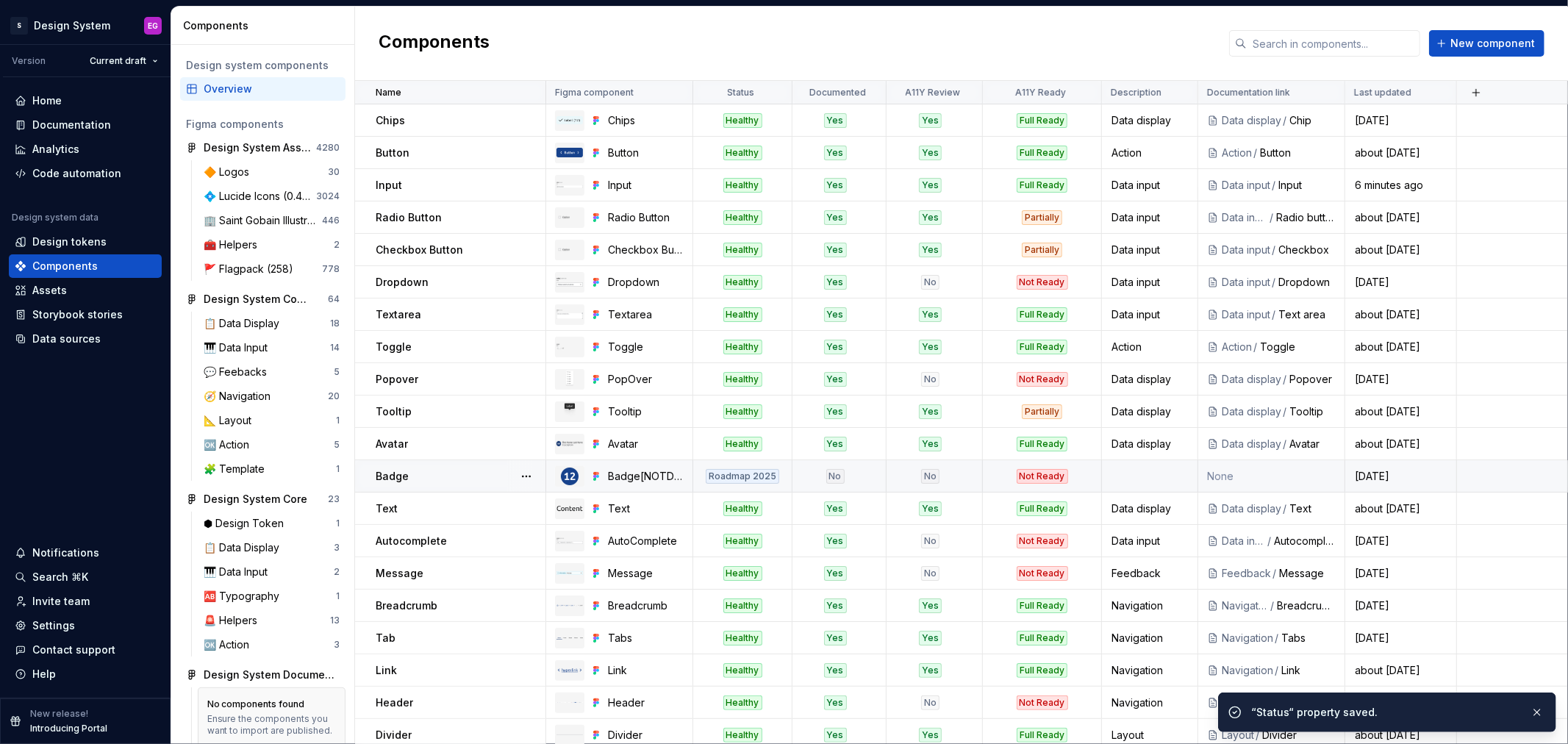
click at [753, 476] on div "Roadmap 2025" at bounding box center [742, 476] width 73 height 15
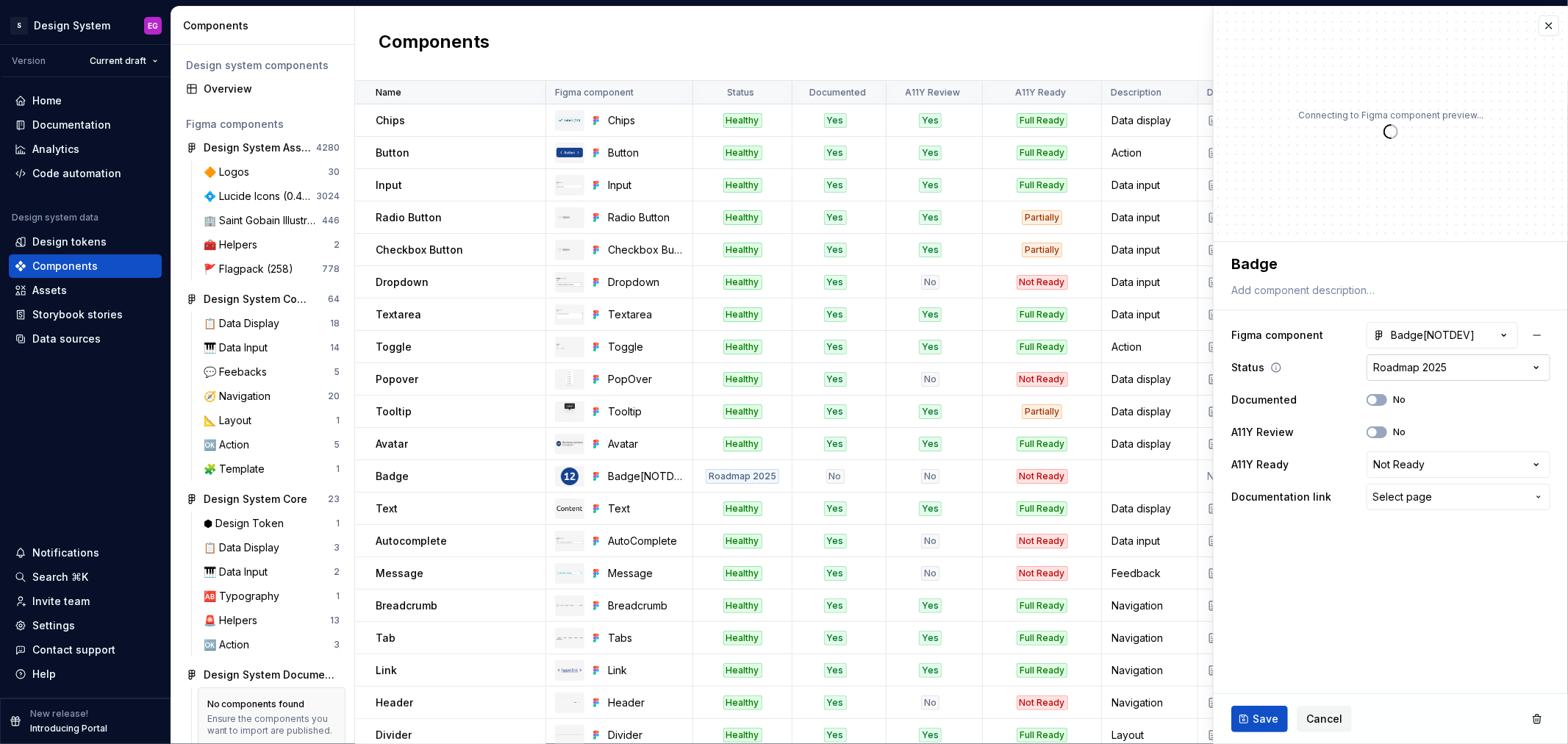
click at [1457, 364] on html "S Design System EG Version Current draft Home Documentation Analytics Code auto…" at bounding box center [784, 372] width 1568 height 744
type textarea "*"
select select "**********"
click at [1258, 715] on span "Save" at bounding box center [1265, 719] width 25 height 15
type textarea "*"
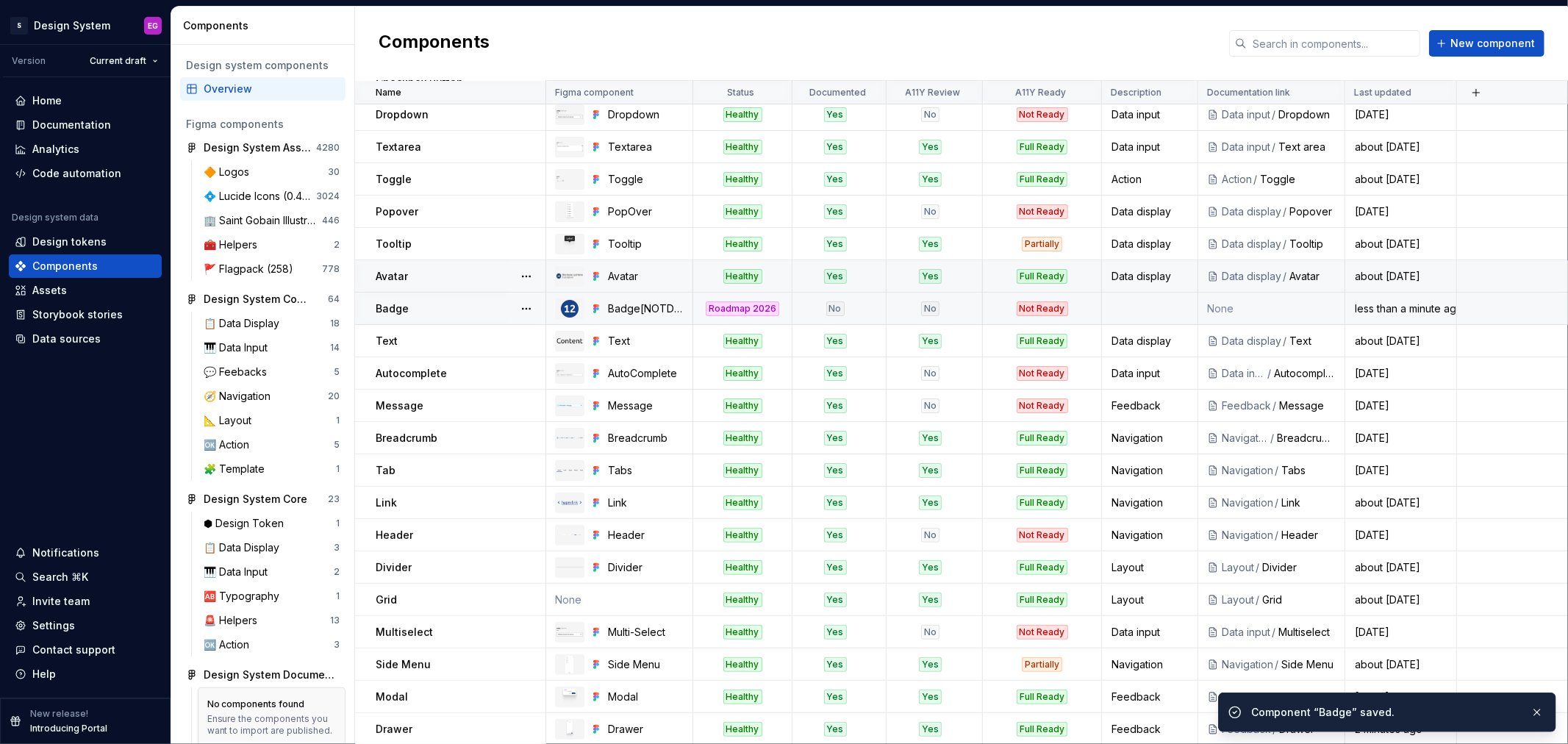
scroll to position [169, 0]
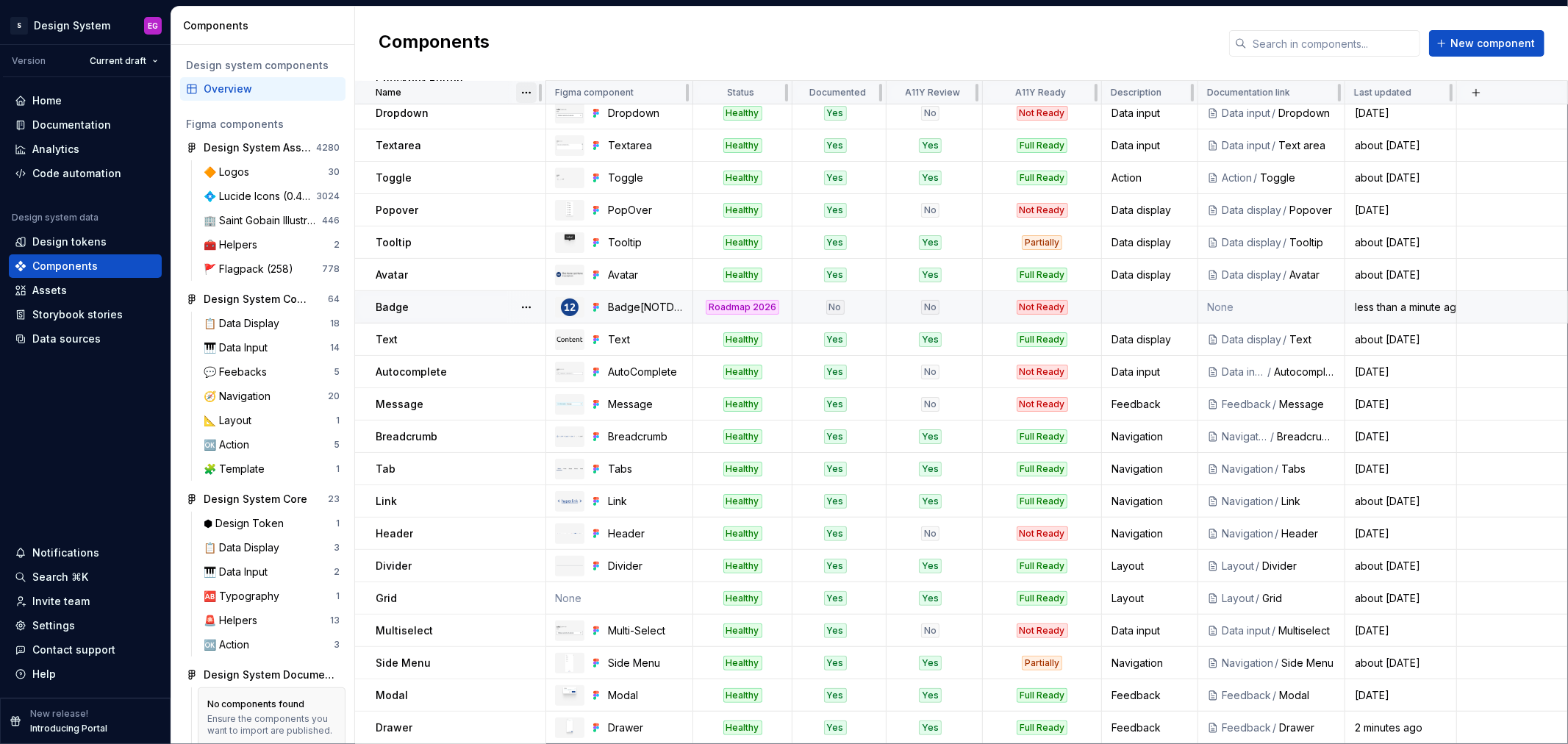
click at [527, 93] on html "S Design System EG Version Current draft Home Documentation Analytics Code auto…" at bounding box center [784, 372] width 1568 height 744
click at [543, 119] on div "Sort ascending" at bounding box center [591, 120] width 96 height 15
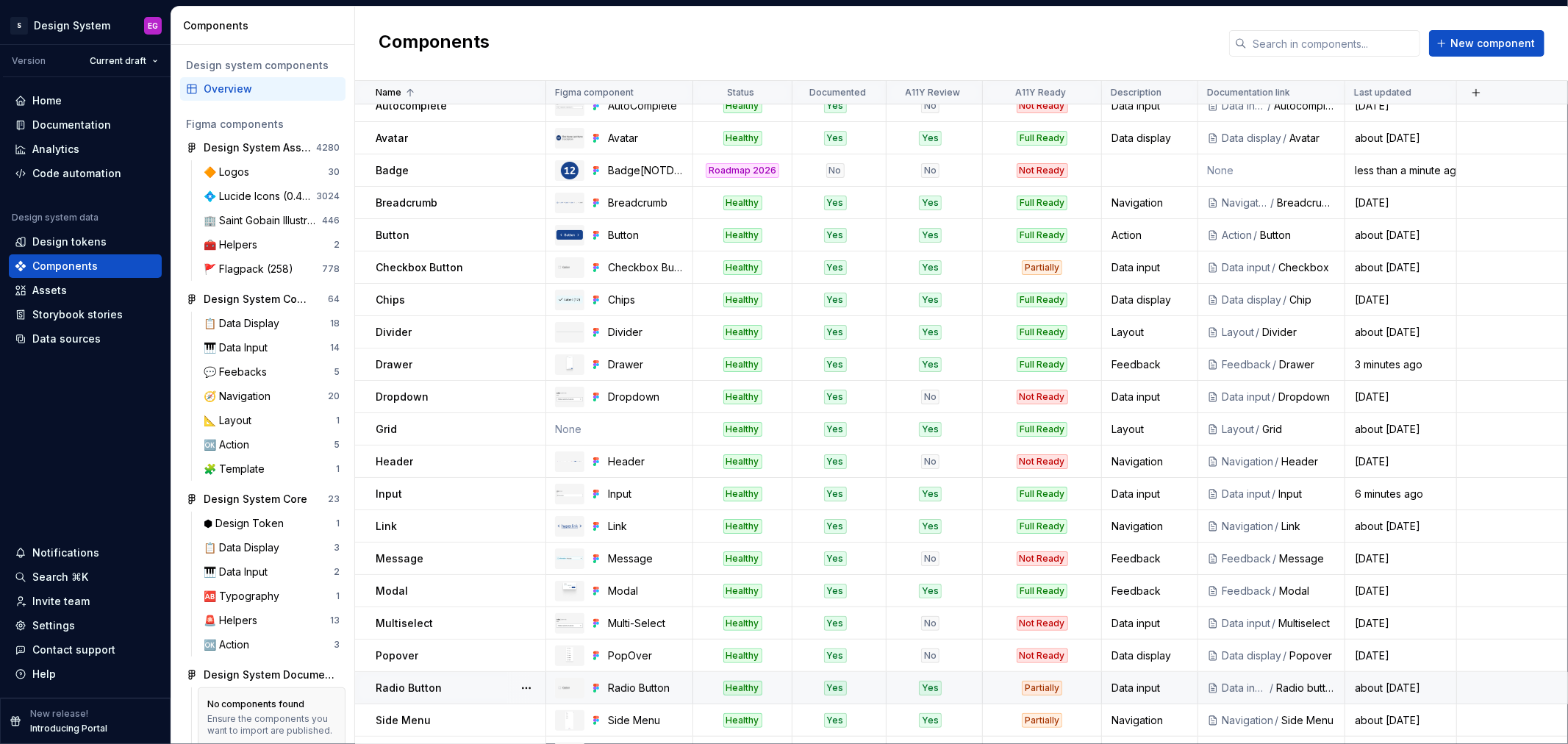
scroll to position [0, 0]
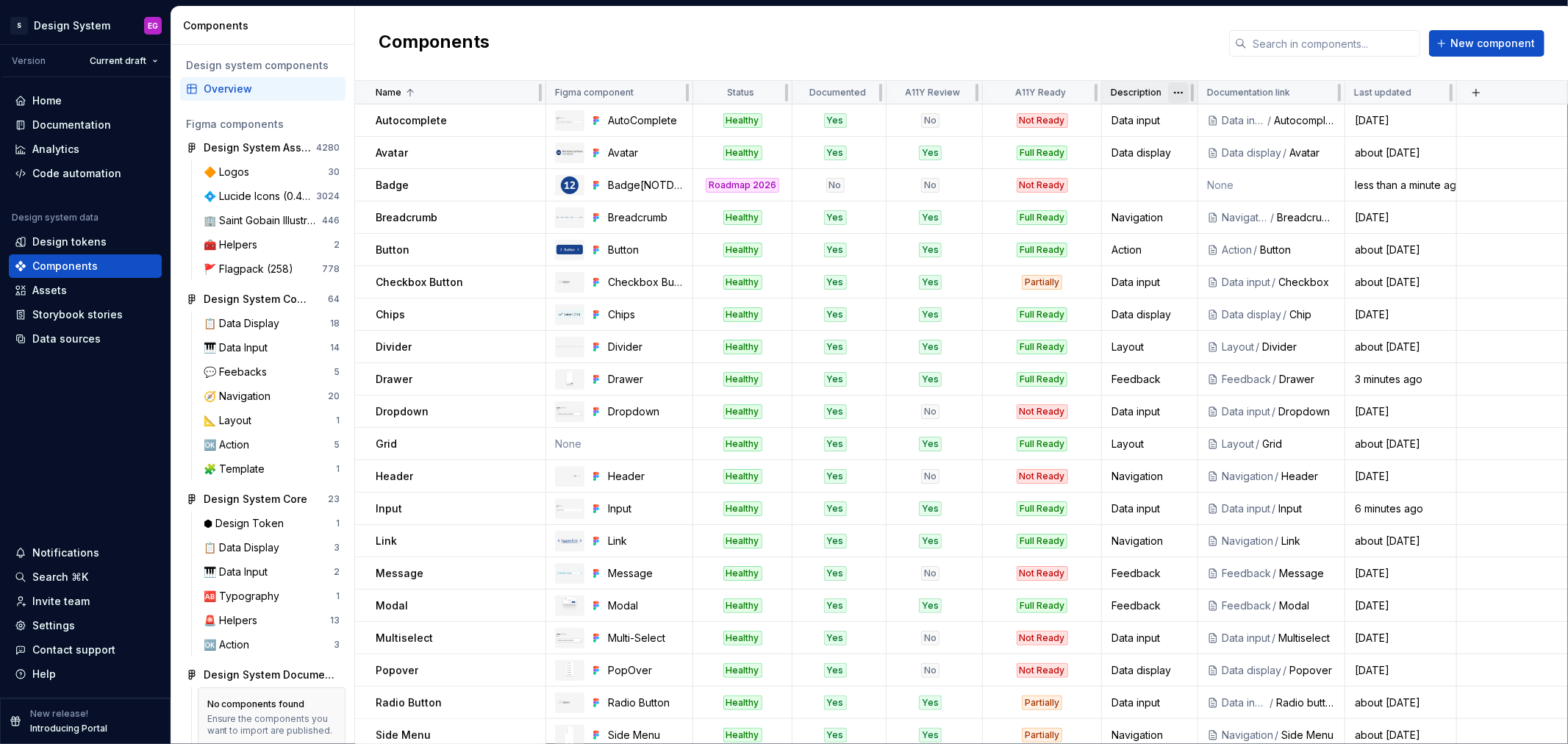
click at [1180, 93] on html "S Design System EG Version Current draft Home Documentation Analytics Code auto…" at bounding box center [784, 372] width 1568 height 744
click at [1181, 160] on div "Sort ascending" at bounding box center [1234, 167] width 125 height 23
